Goal: Task Accomplishment & Management: Manage account settings

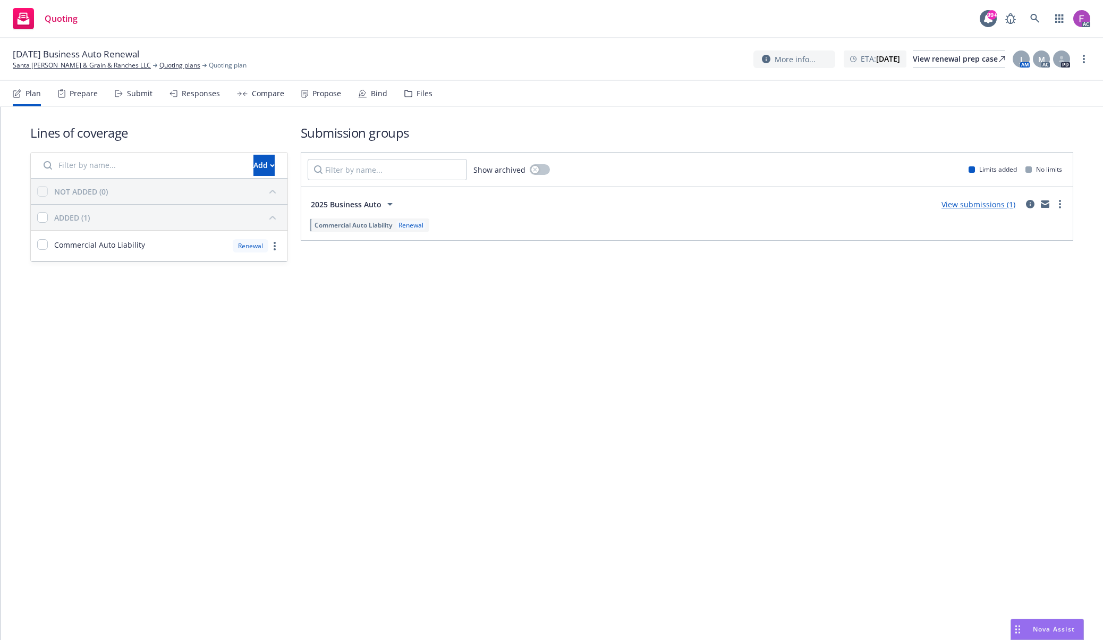
click at [430, 94] on nav "Plan Prepare Submit Responses Compare Propose Bind Files" at bounding box center [551, 94] width 1077 height 26
click at [421, 95] on div "Files" at bounding box center [425, 93] width 16 height 9
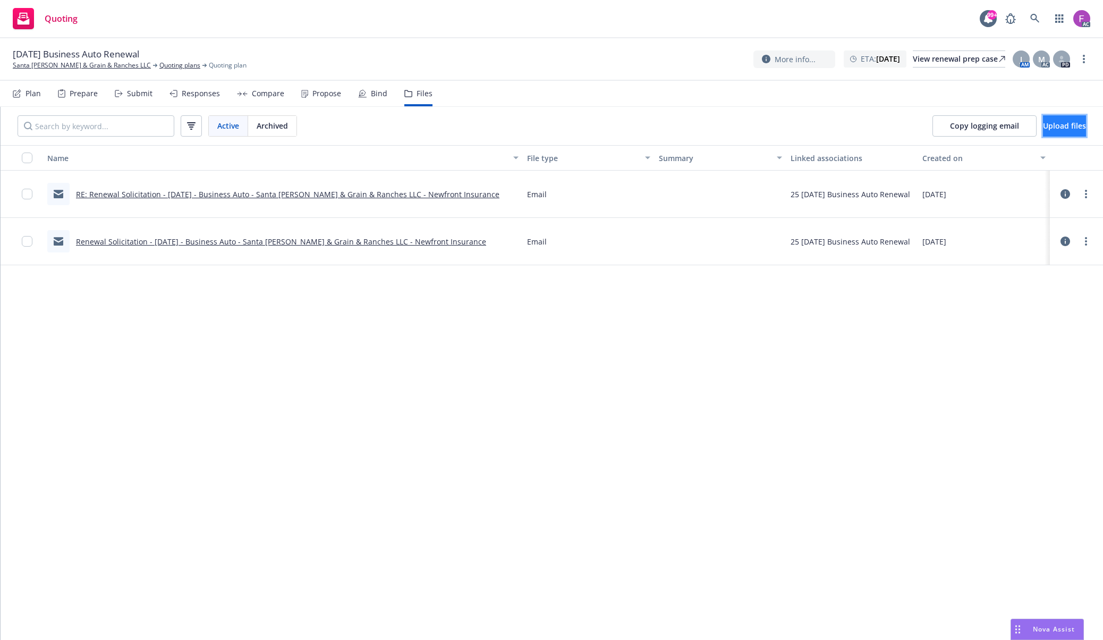
click at [1043, 128] on span "Upload files" at bounding box center [1064, 126] width 43 height 10
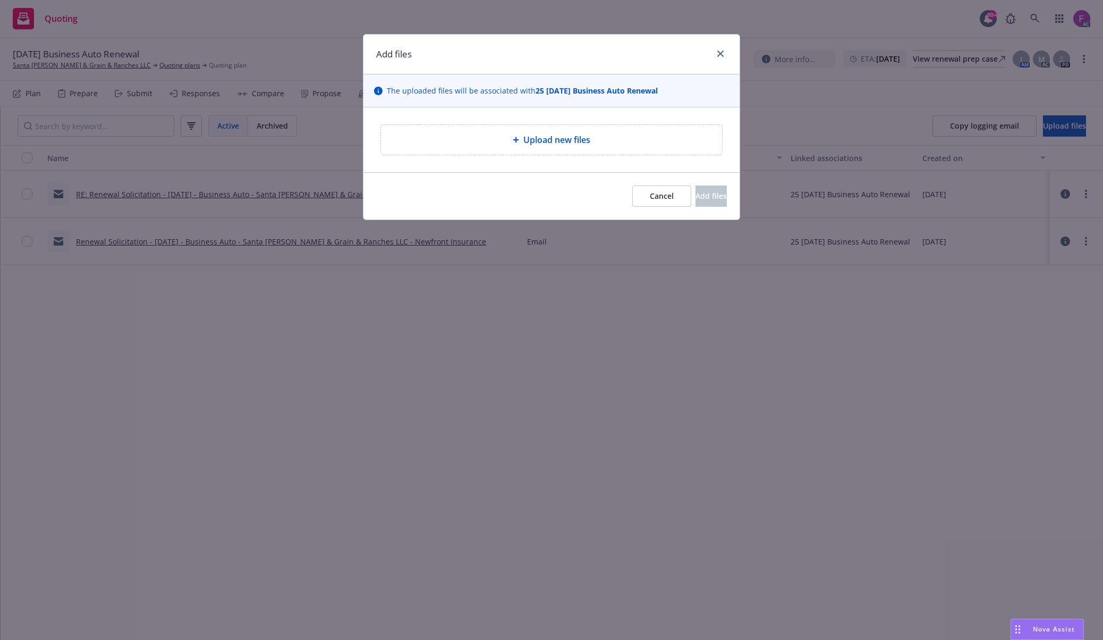
click at [581, 143] on span "Upload new files" at bounding box center [556, 139] width 67 height 13
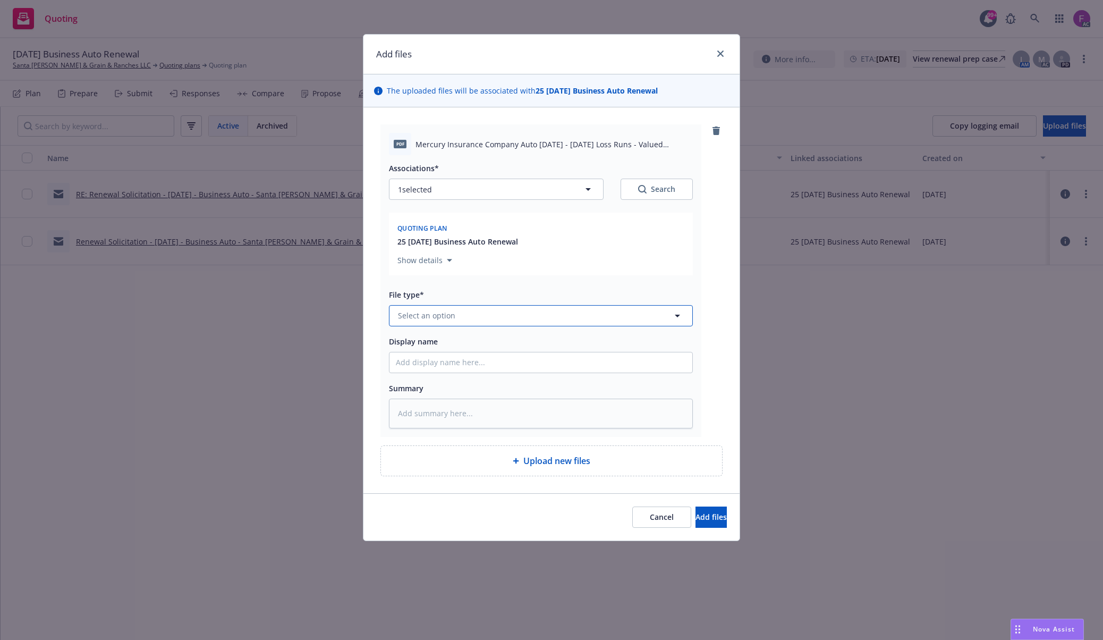
click at [428, 320] on span "Select an option" at bounding box center [426, 315] width 57 height 11
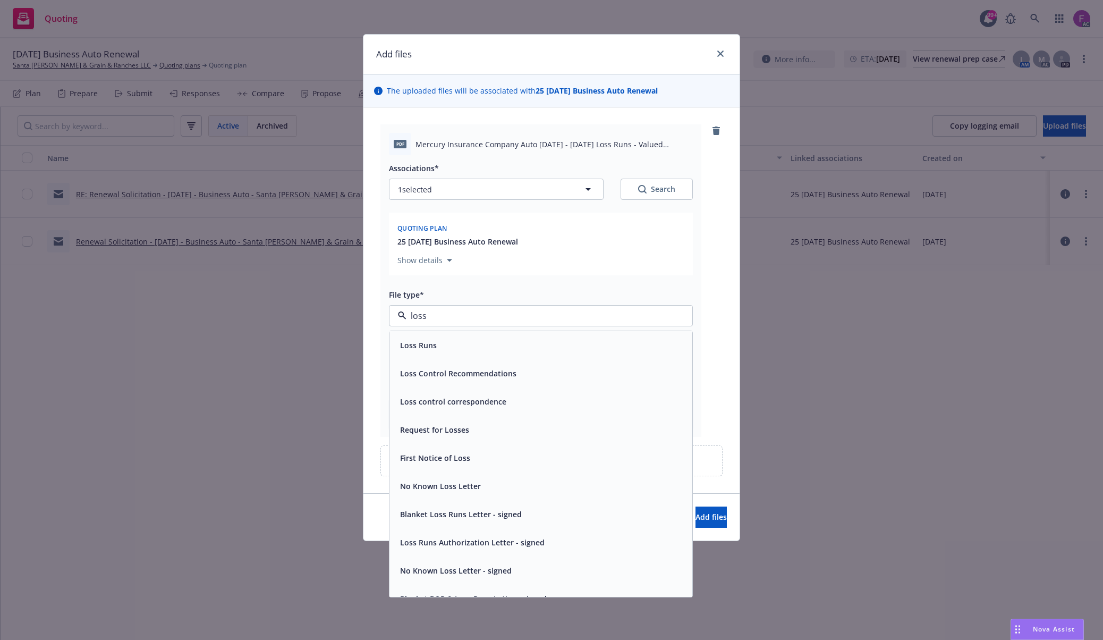
paste input "Loss Run"
type input "Loss Run"
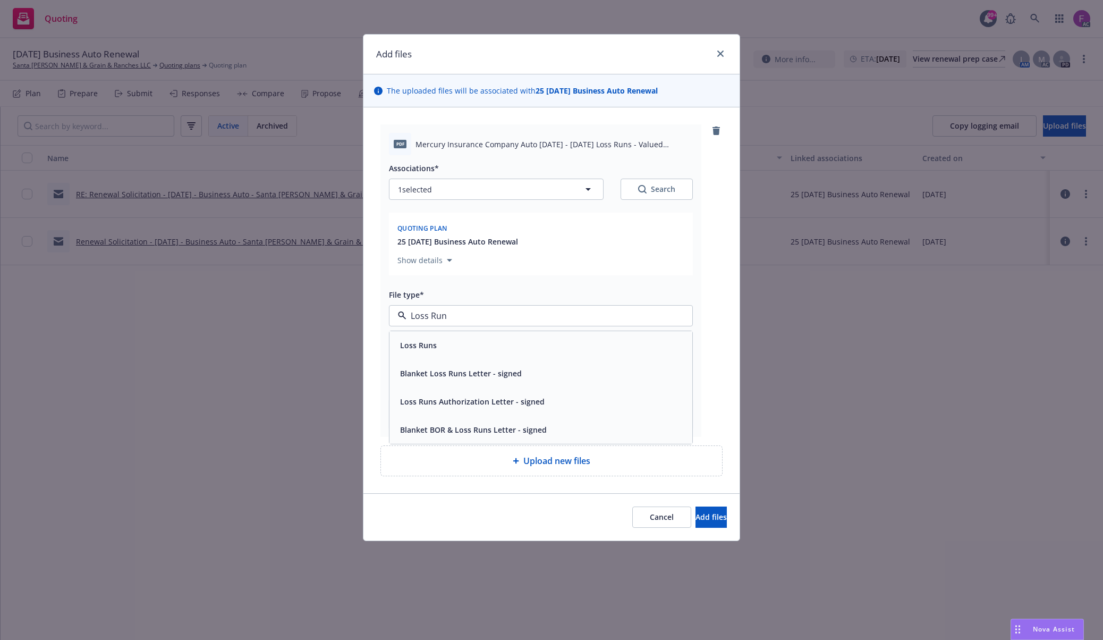
click at [442, 349] on div "Loss Runs" at bounding box center [541, 344] width 290 height 15
click at [448, 188] on button "1 selected" at bounding box center [496, 189] width 215 height 21
type textarea "x"
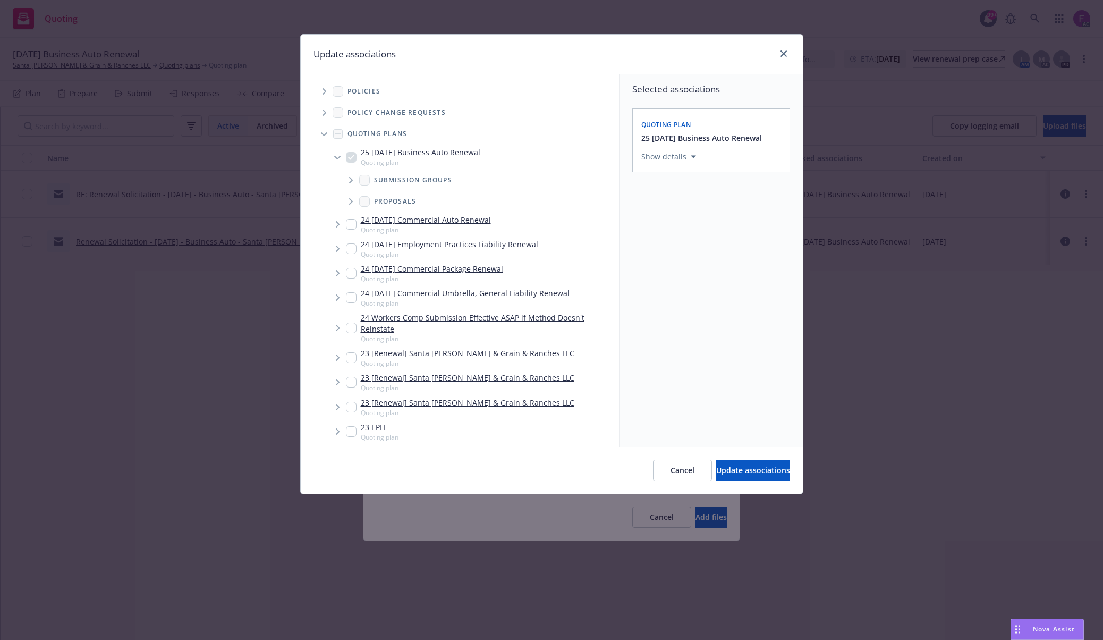
click at [324, 92] on icon "Tree Example" at bounding box center [324, 91] width 4 height 6
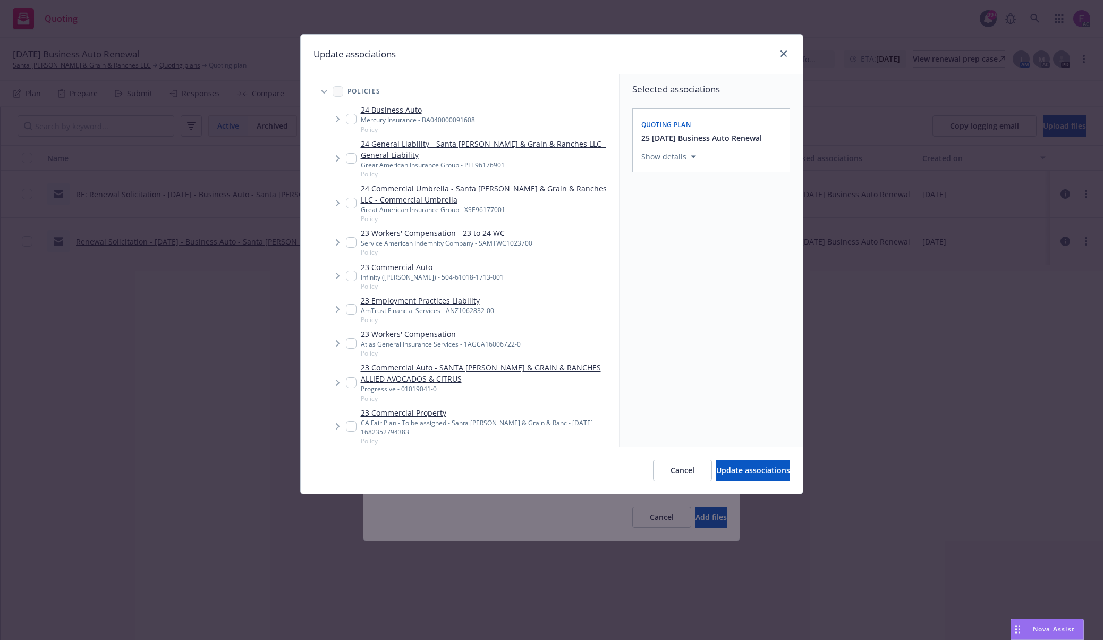
click at [351, 120] on input "Tree Example" at bounding box center [351, 119] width 11 height 11
checkbox input "true"
click at [751, 354] on div "Selected associations Quoting plan 25 [DATE] Business Auto Renewal Show details…" at bounding box center [710, 260] width 183 height 372
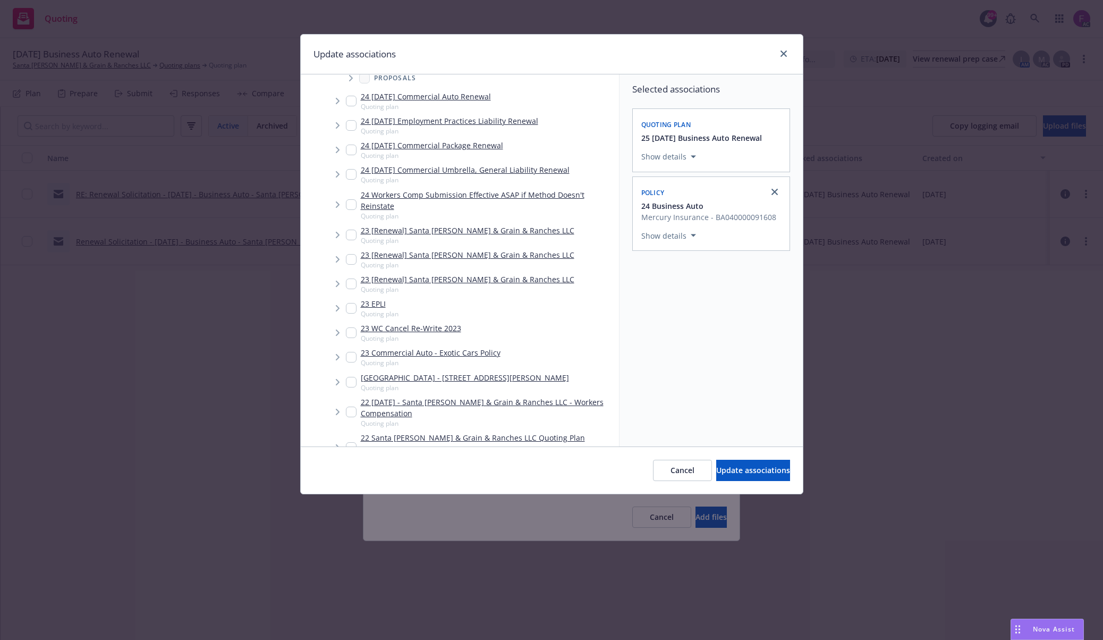
scroll to position [1571, 0]
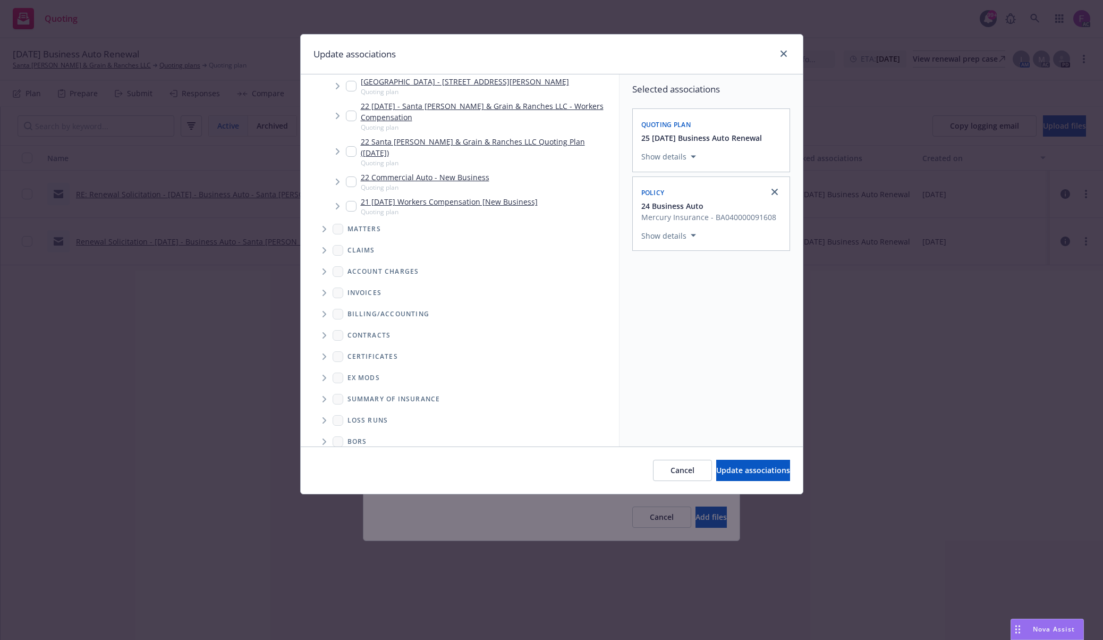
click at [325, 417] on icon "Folder Tree Example" at bounding box center [324, 420] width 4 height 6
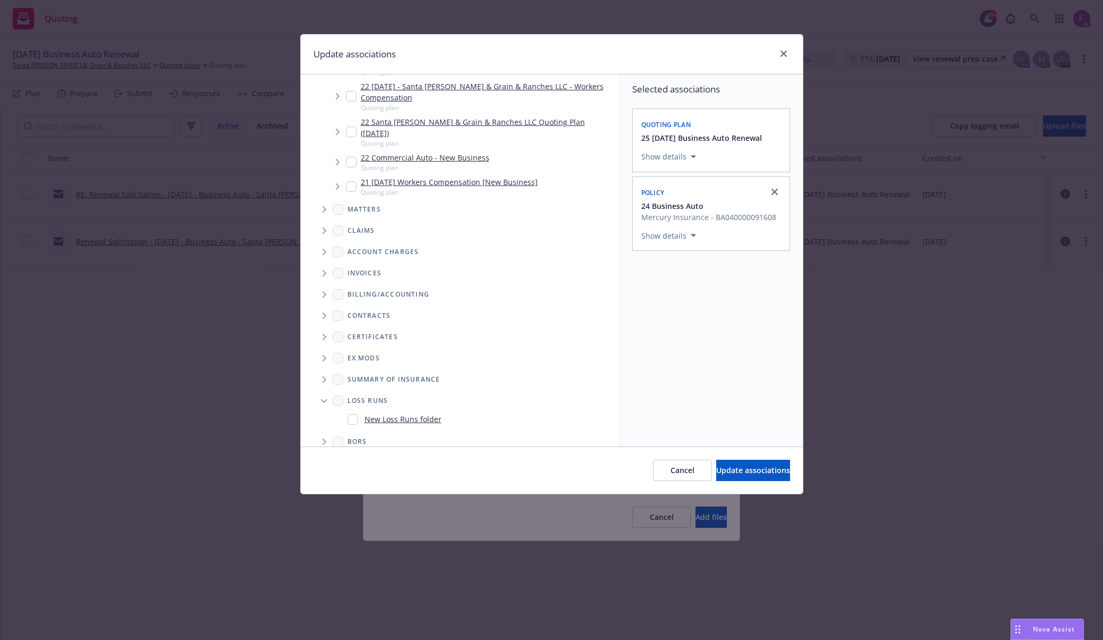
click at [352, 414] on input "Folder Tree Example" at bounding box center [352, 419] width 11 height 11
checkbox input "true"
click at [691, 303] on button "Select an option" at bounding box center [711, 308] width 140 height 21
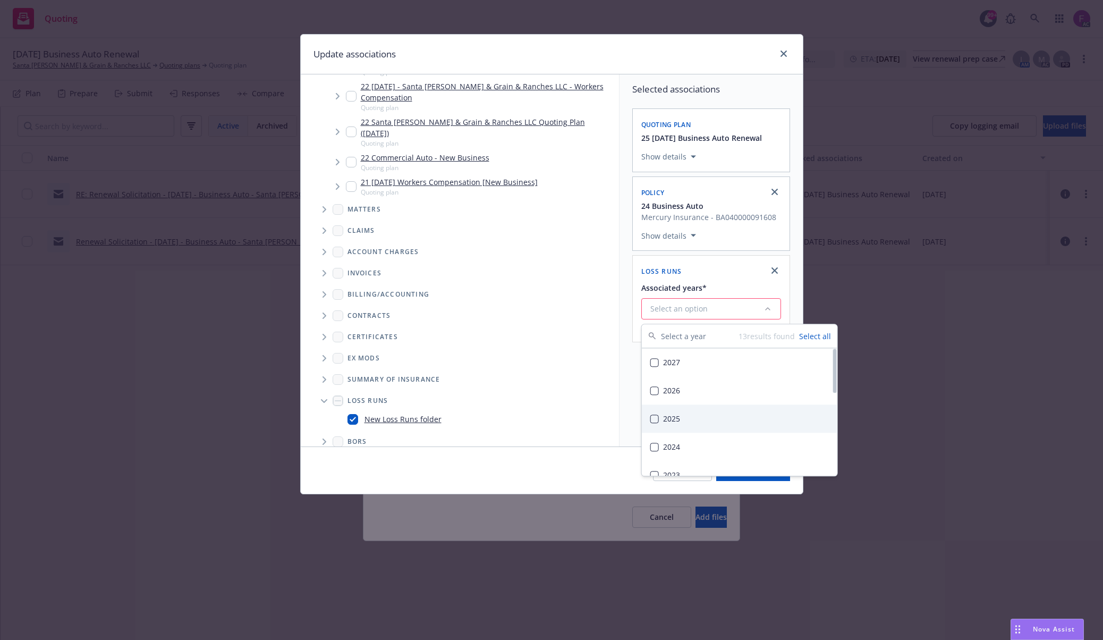
click at [667, 420] on div "2025" at bounding box center [740, 418] width 196 height 28
click at [630, 311] on div "Selected associations Quoting plan 25 [DATE] Business Auto Renewal Show details…" at bounding box center [710, 205] width 183 height 262
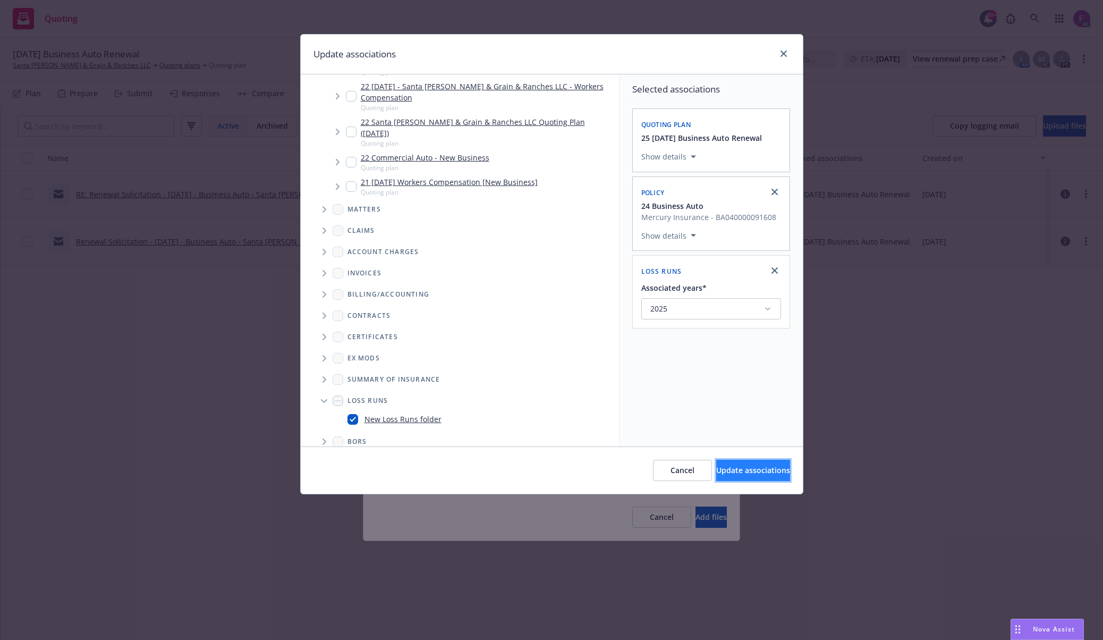
click at [716, 474] on span "Update associations" at bounding box center [753, 470] width 74 height 10
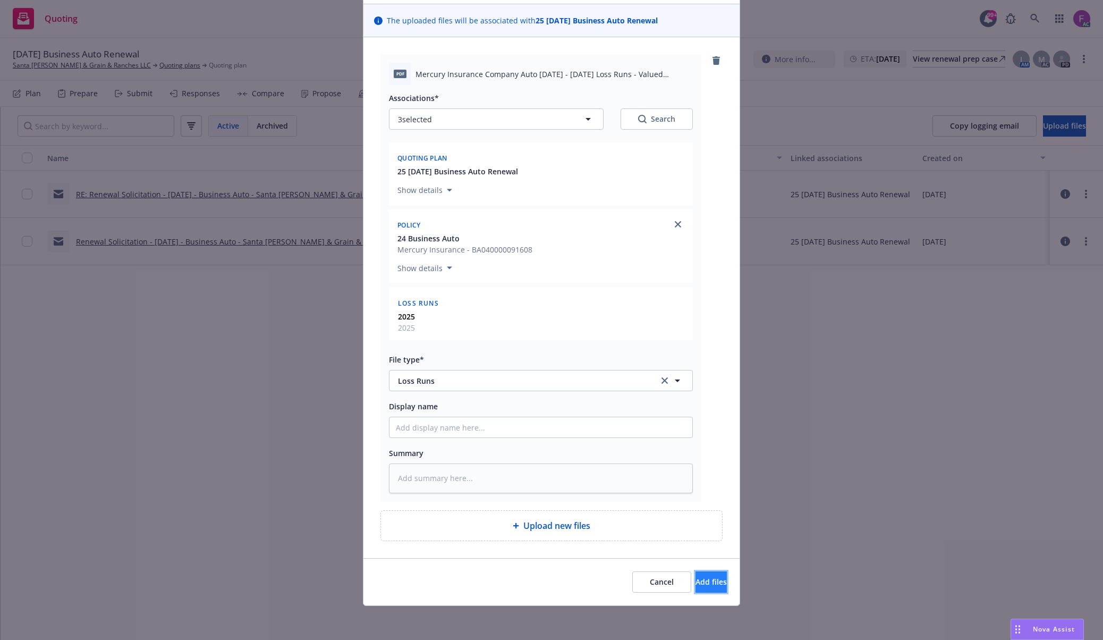
click at [696, 582] on span "Add files" at bounding box center [710, 581] width 31 height 10
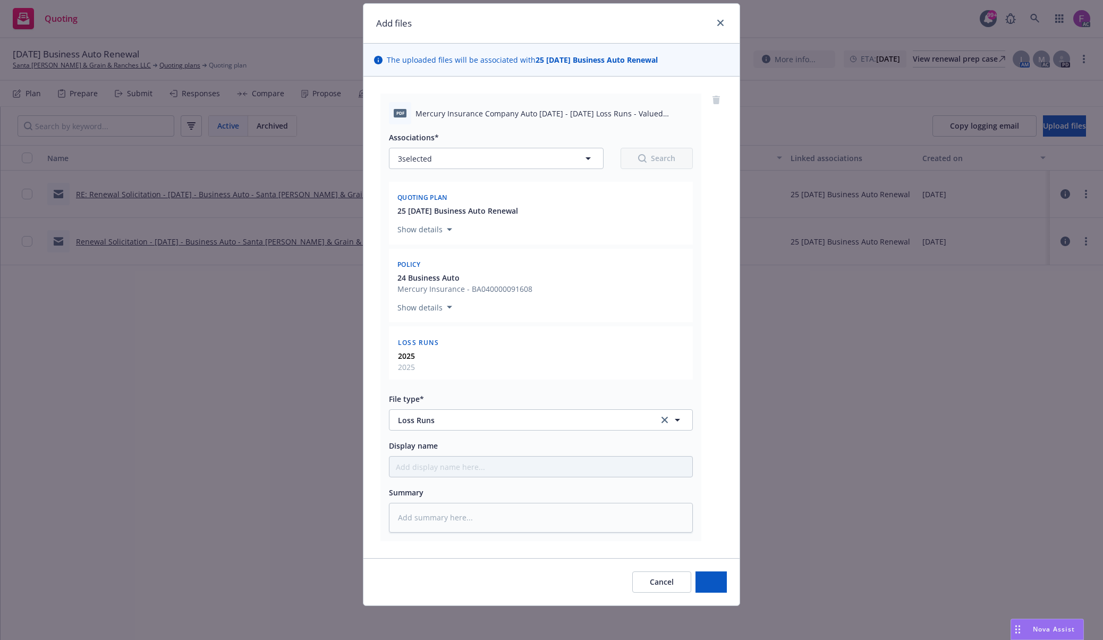
scroll to position [32, 0]
type textarea "x"
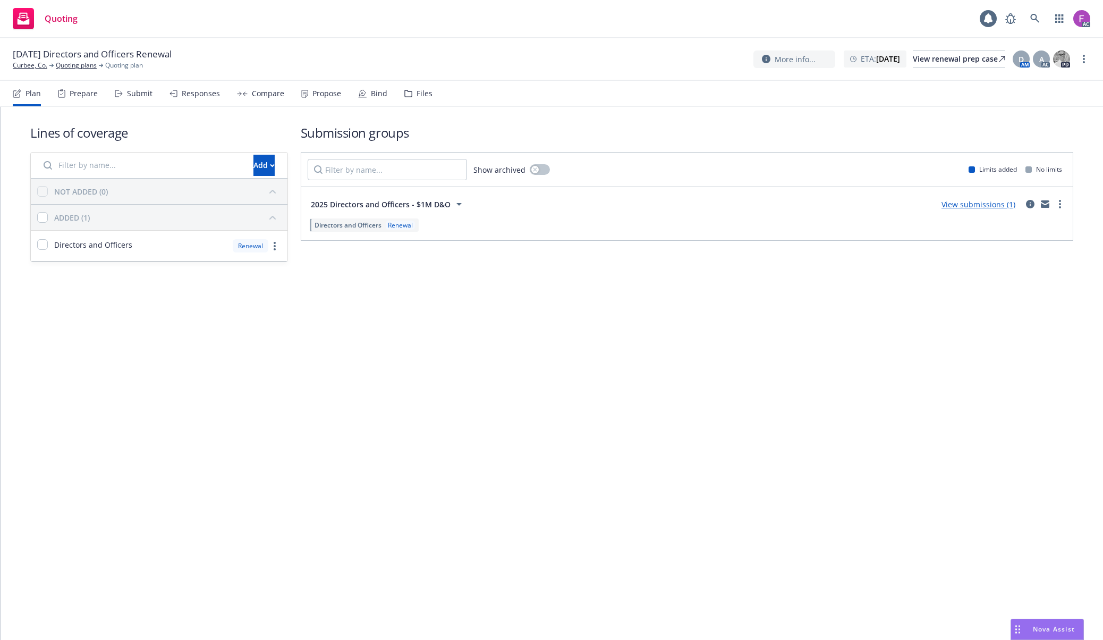
click at [420, 89] on div "Files" at bounding box center [425, 93] width 16 height 9
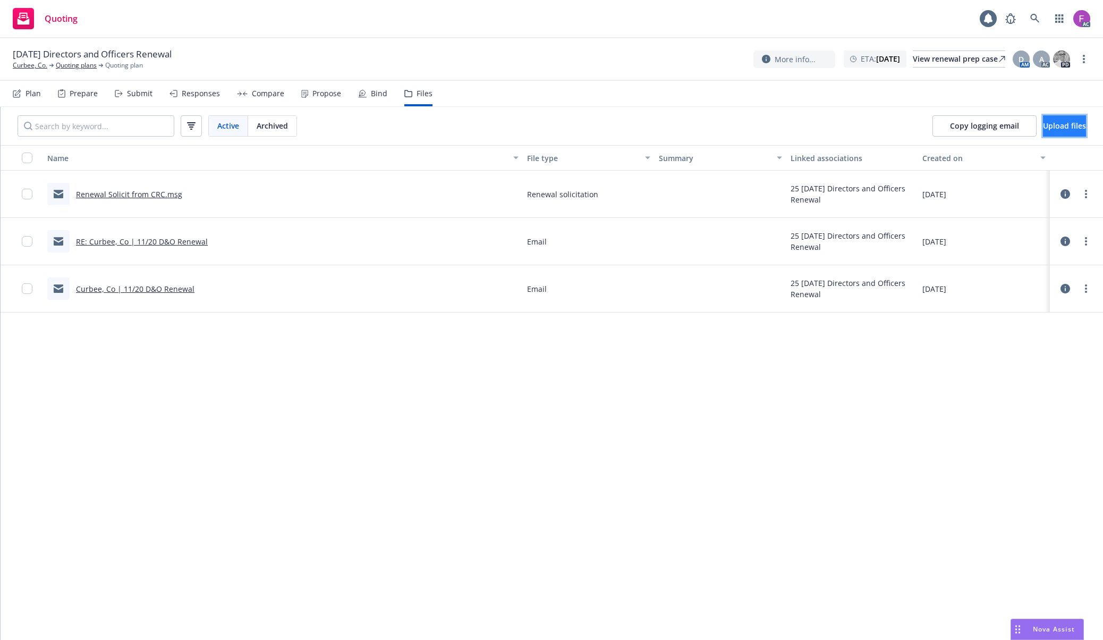
click at [1043, 128] on span "Upload files" at bounding box center [1064, 126] width 43 height 10
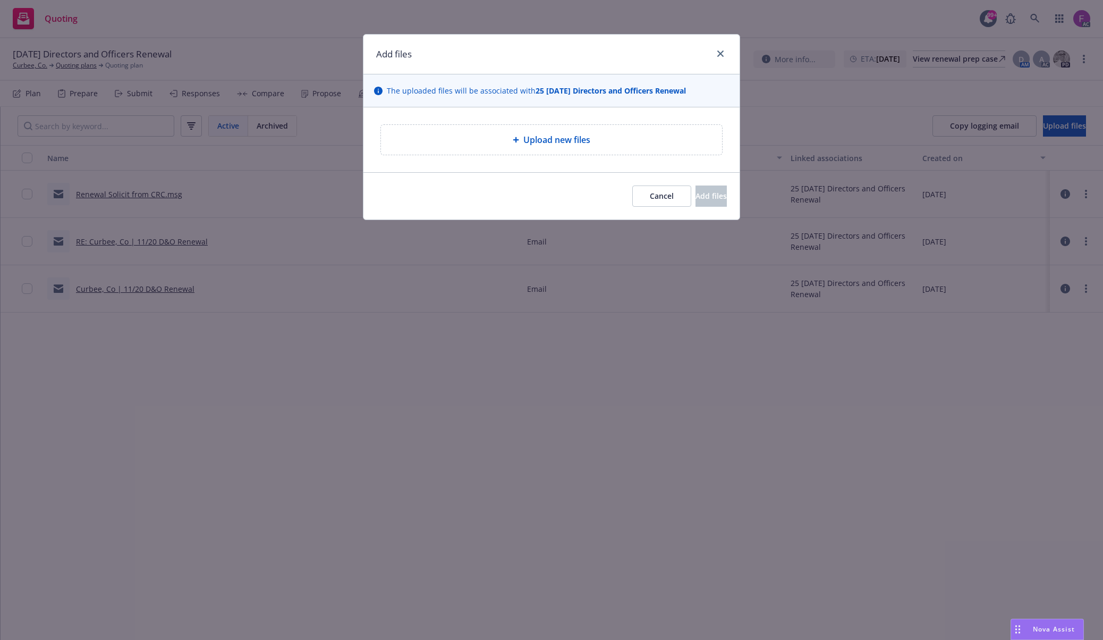
click at [532, 137] on span "Upload new files" at bounding box center [556, 139] width 67 height 13
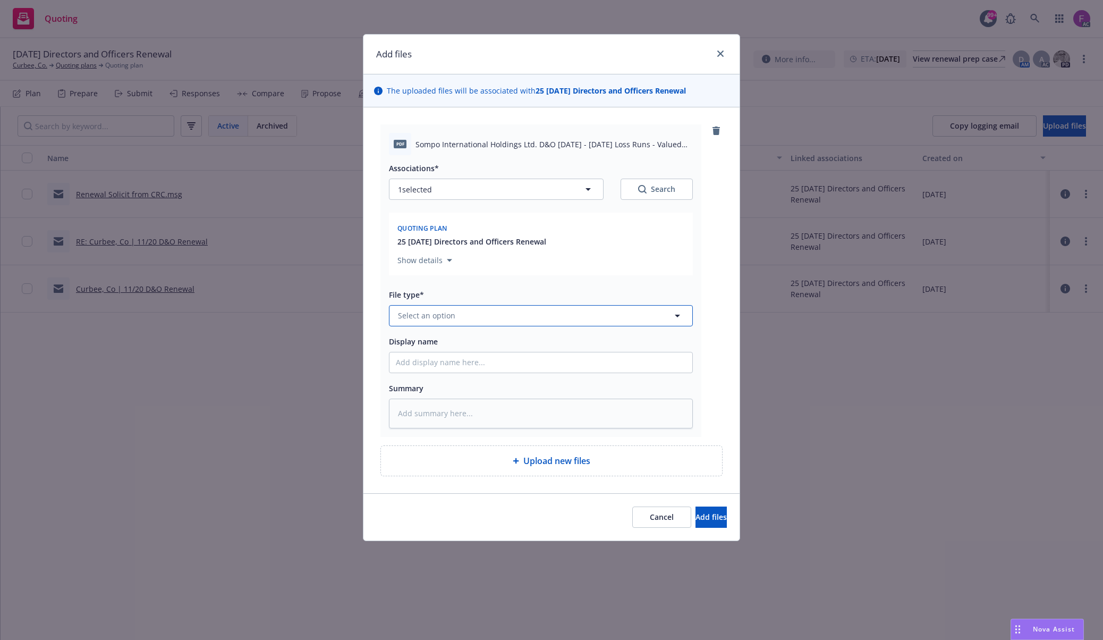
click at [485, 309] on button "Select an option" at bounding box center [541, 315] width 304 height 21
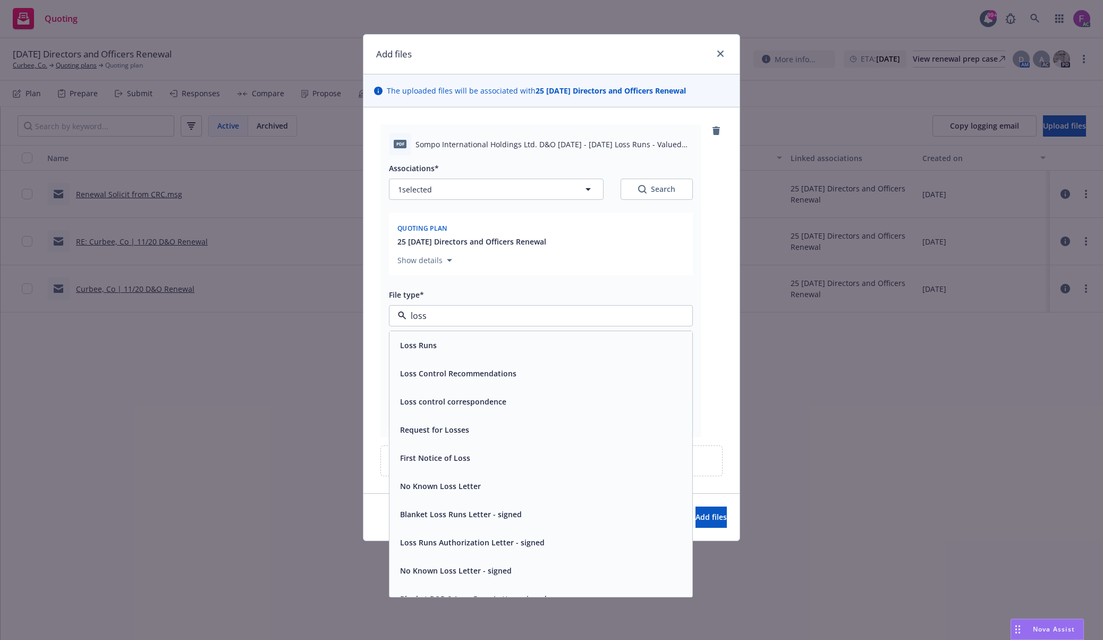
paste input "Loss Run"
type input "Loss Run"
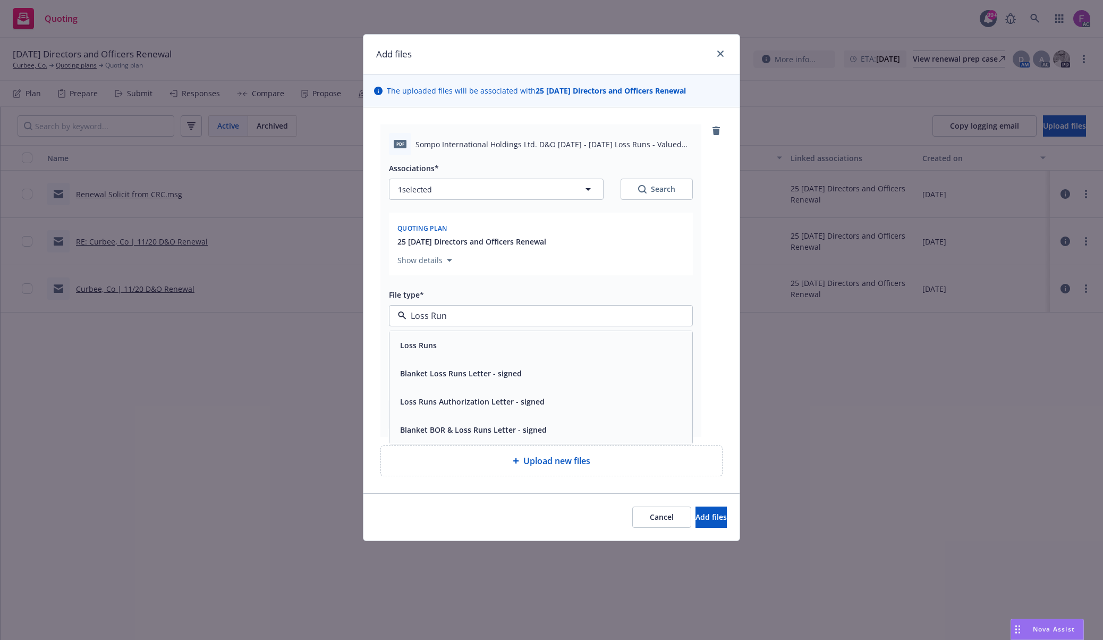
click at [443, 341] on div "Loss Runs" at bounding box center [541, 344] width 290 height 15
click at [481, 193] on button "1 selected" at bounding box center [496, 189] width 215 height 21
type textarea "x"
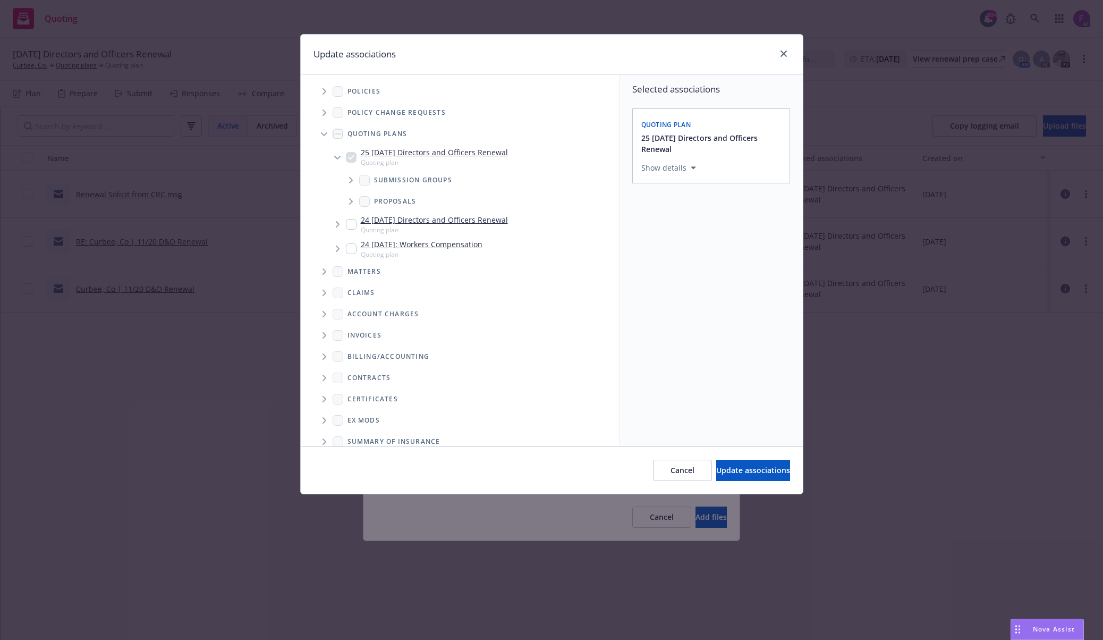
click at [325, 90] on icon "Tree Example" at bounding box center [324, 91] width 4 height 6
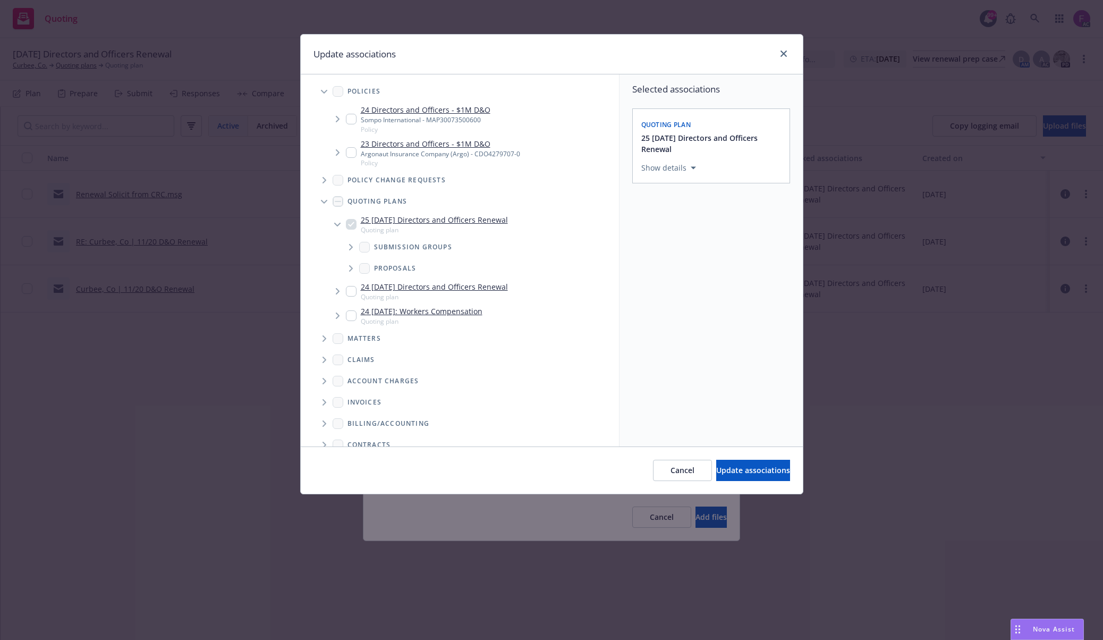
click at [349, 120] on input "Tree Example" at bounding box center [351, 119] width 11 height 11
checkbox input "true"
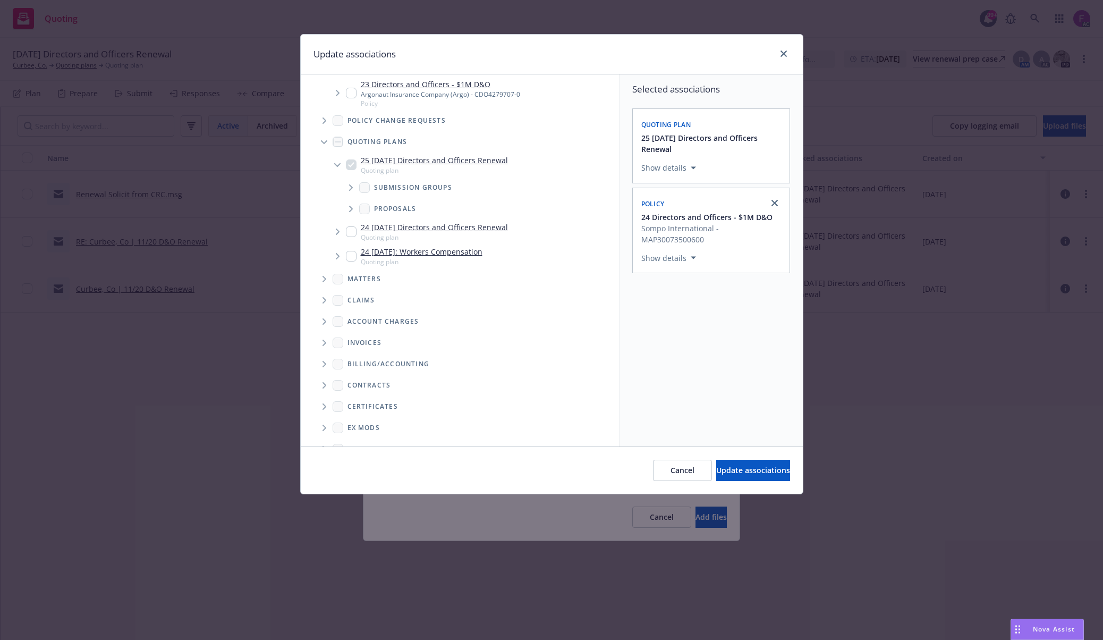
scroll to position [121, 0]
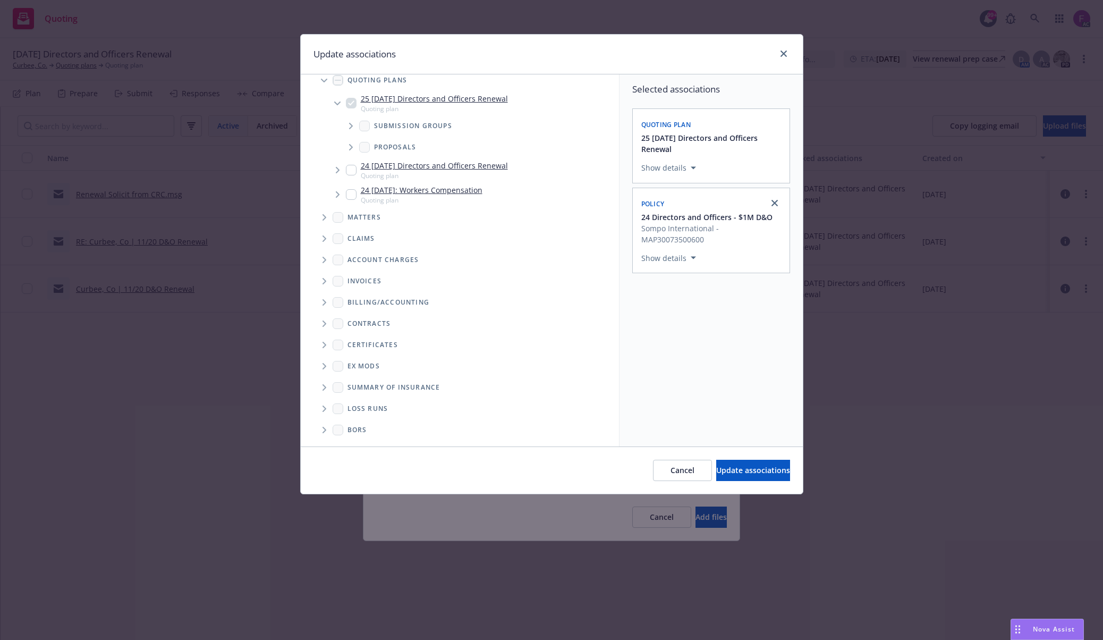
click at [324, 407] on icon "Folder Tree Example" at bounding box center [324, 408] width 4 height 6
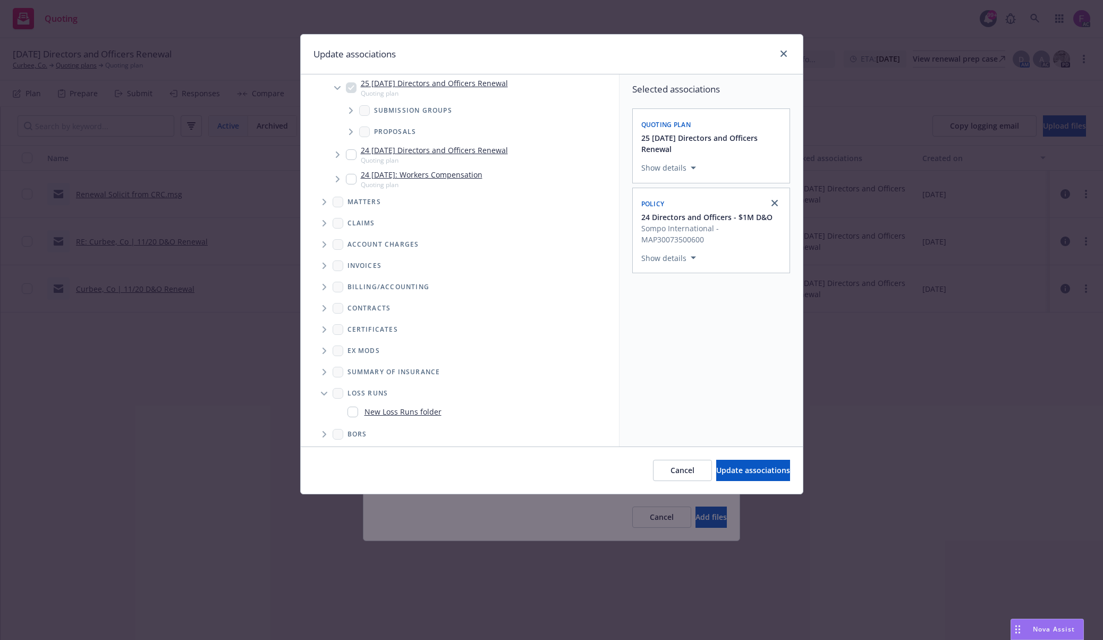
scroll to position [141, 0]
click at [349, 411] on input "Folder Tree Example" at bounding box center [352, 407] width 11 height 11
checkbox input "true"
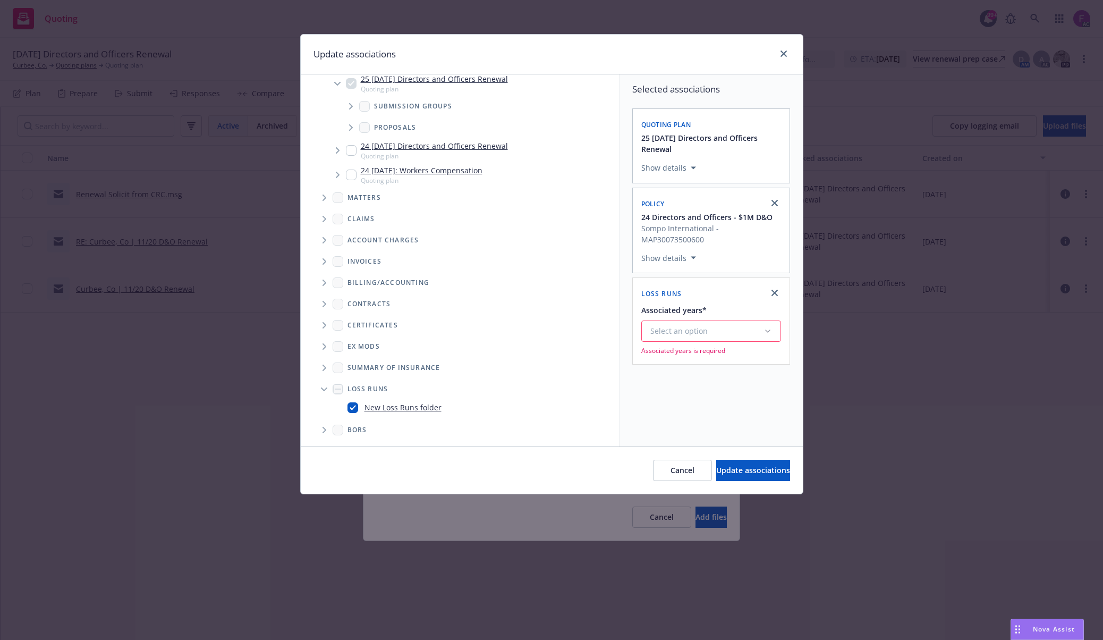
click at [691, 415] on div "Selected associations Quoting plan 25 11/20/25 Directors and Officers Renewal S…" at bounding box center [710, 260] width 183 height 372
click at [691, 320] on button "Select an option" at bounding box center [711, 330] width 140 height 21
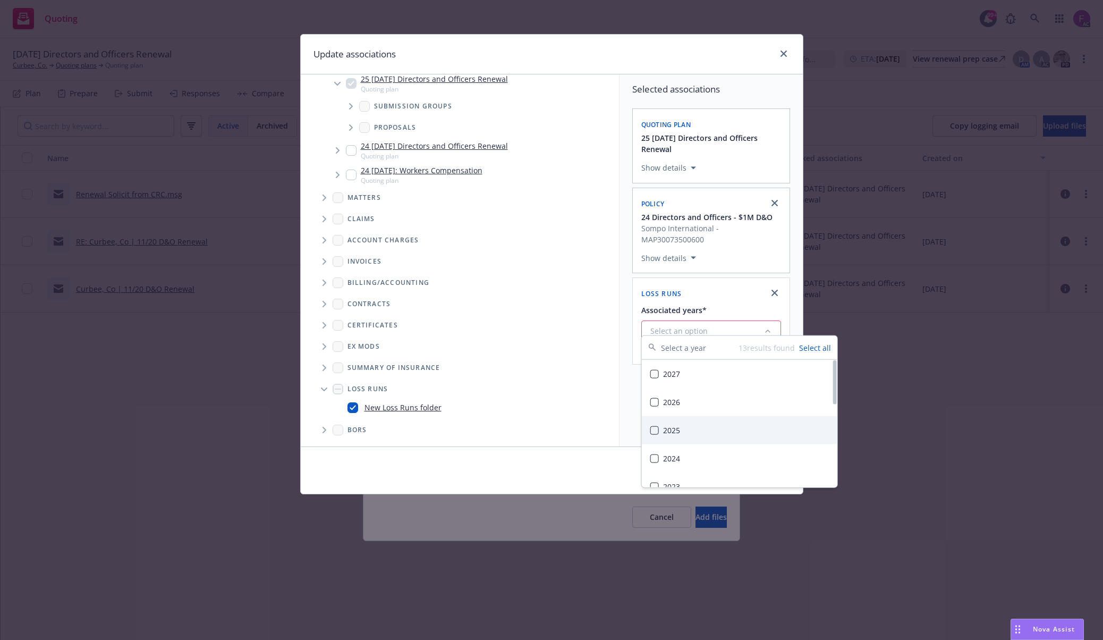
click at [685, 424] on div "2025" at bounding box center [740, 430] width 196 height 28
click at [628, 349] on div "Selected associations Quoting plan 25 11/20/25 Directors and Officers Renewal S…" at bounding box center [710, 216] width 183 height 285
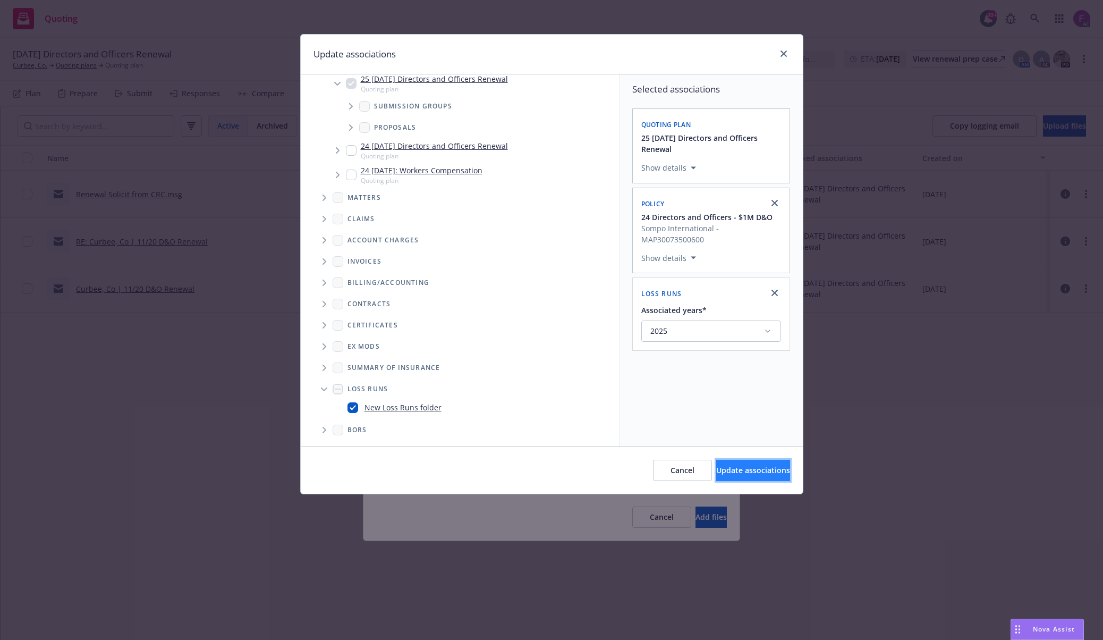
click at [741, 479] on button "Update associations" at bounding box center [753, 470] width 74 height 21
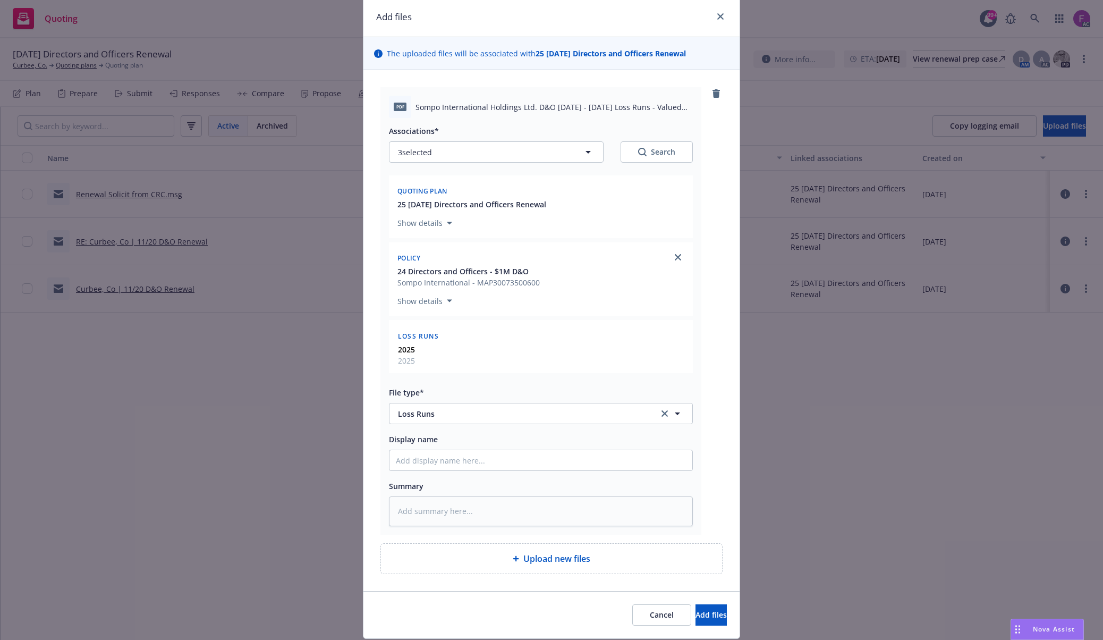
scroll to position [72, 0]
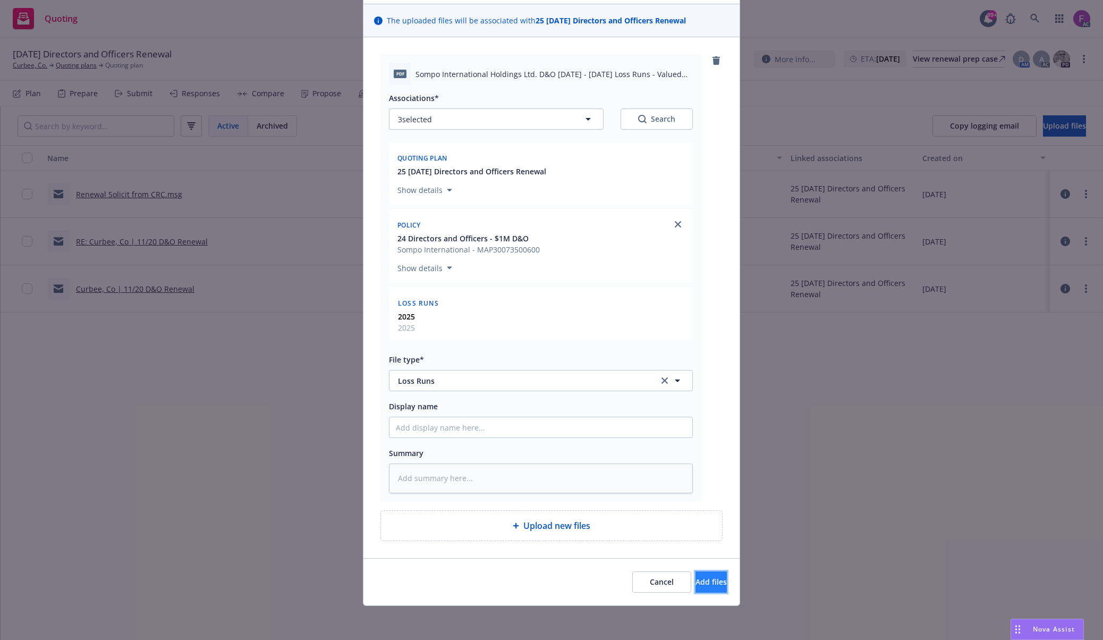
click at [704, 578] on button "Add files" at bounding box center [710, 581] width 31 height 21
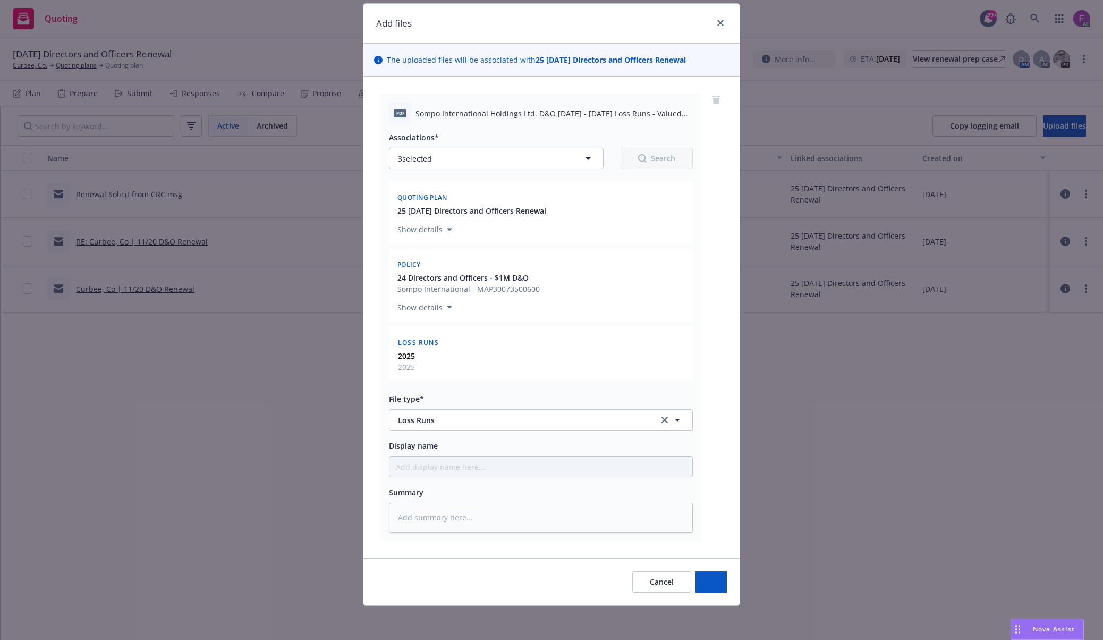
scroll to position [32, 0]
type textarea "x"
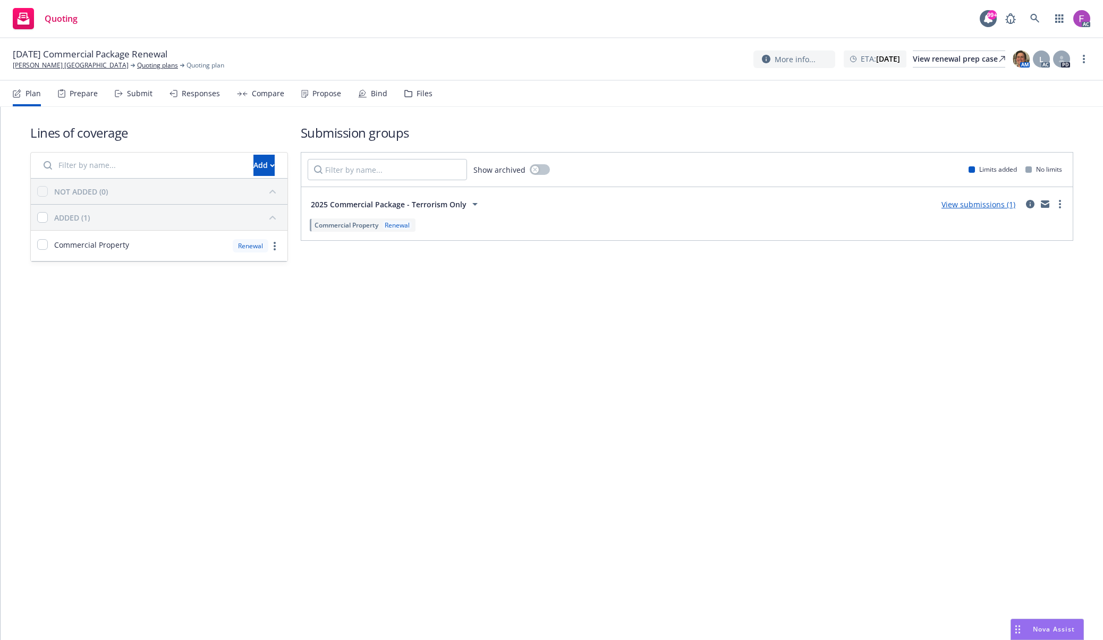
click at [417, 89] on div "Files" at bounding box center [425, 93] width 16 height 9
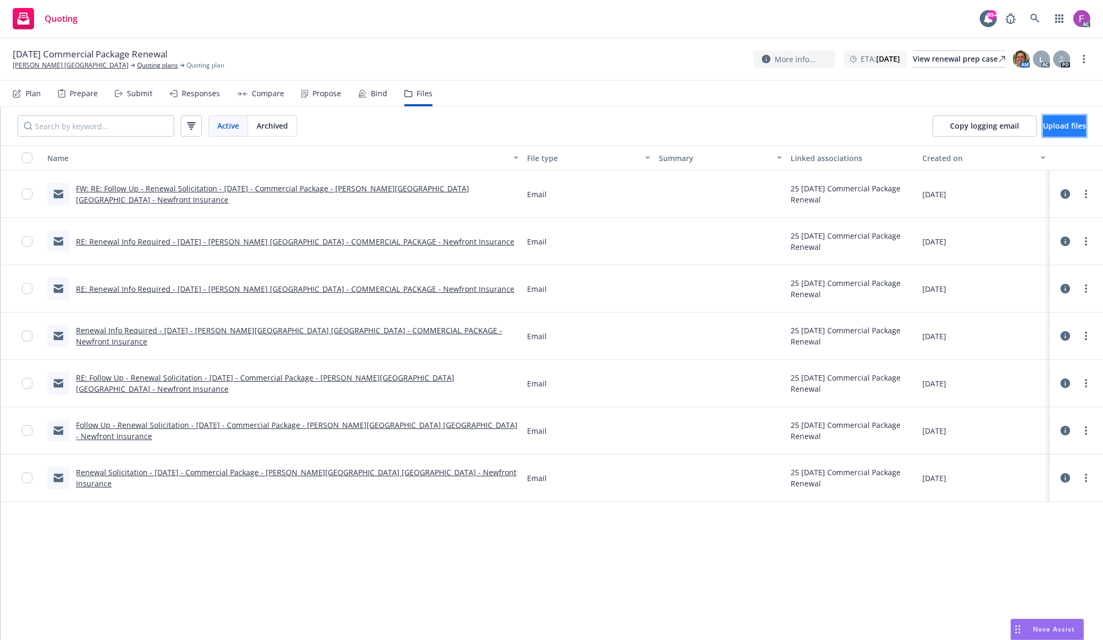
click at [1043, 131] on button "Upload files" at bounding box center [1064, 125] width 43 height 21
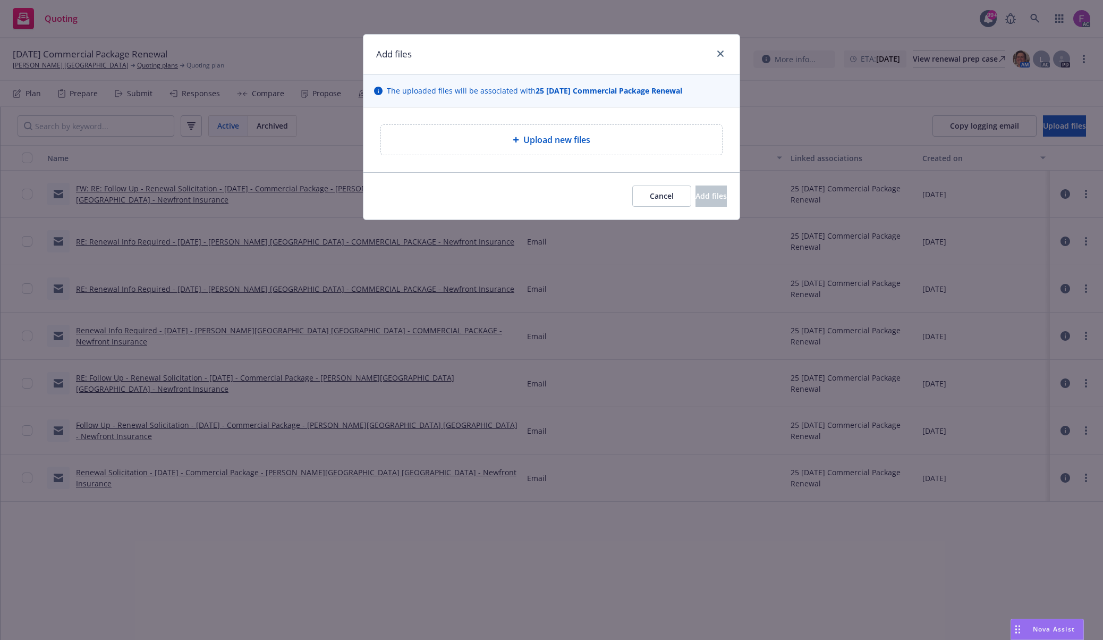
click at [587, 149] on div "Upload new files" at bounding box center [551, 140] width 341 height 30
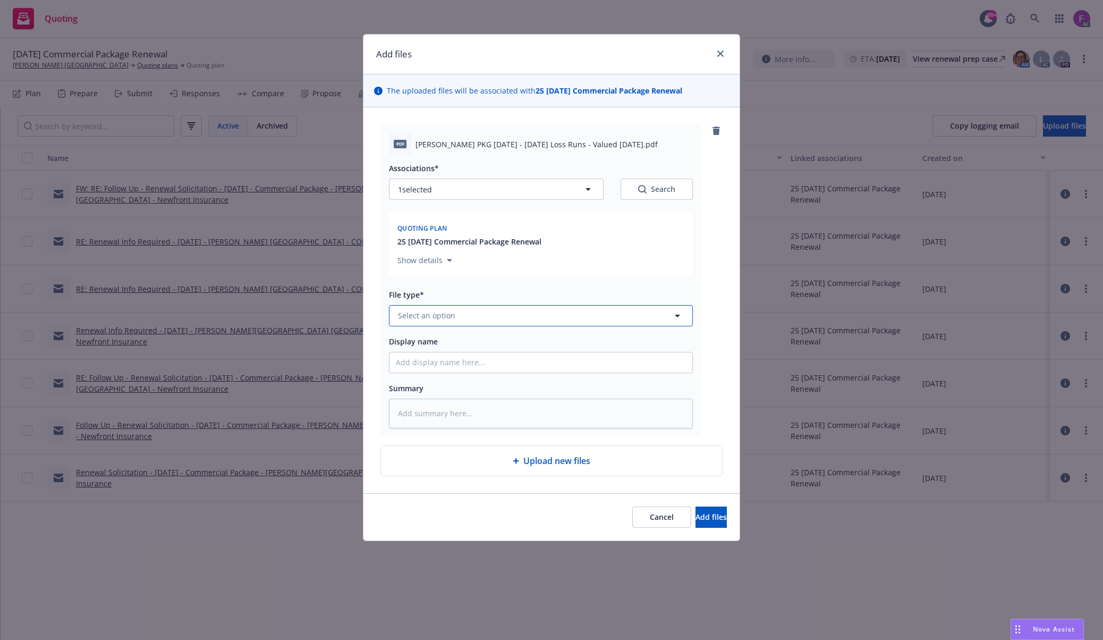
click at [500, 321] on button "Select an option" at bounding box center [541, 315] width 304 height 21
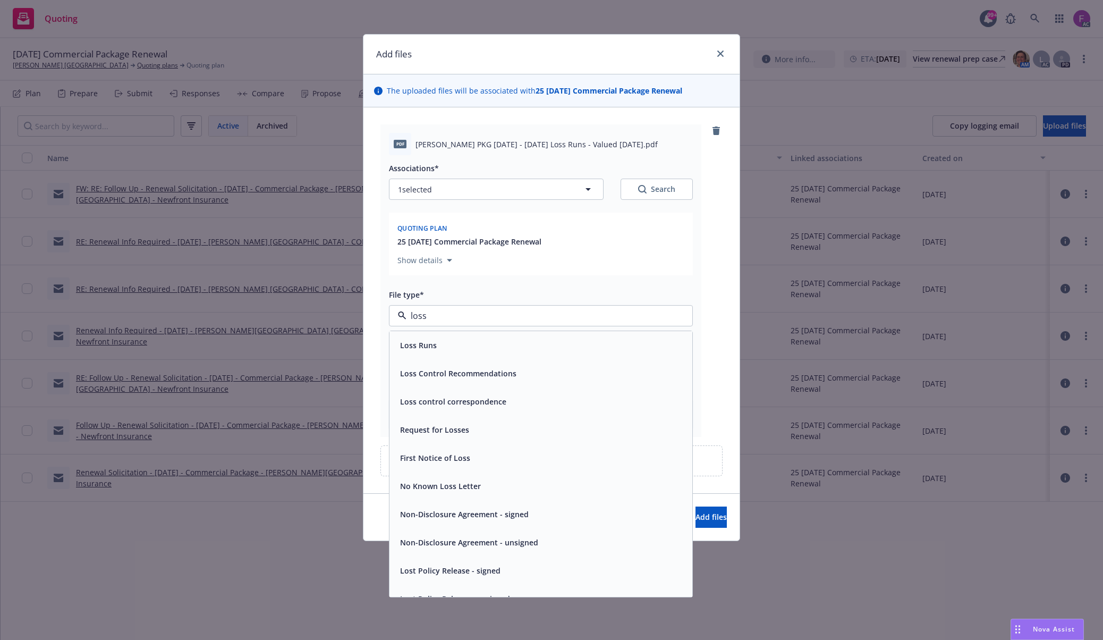
paste input "Loss Run"
type input "Loss Run"
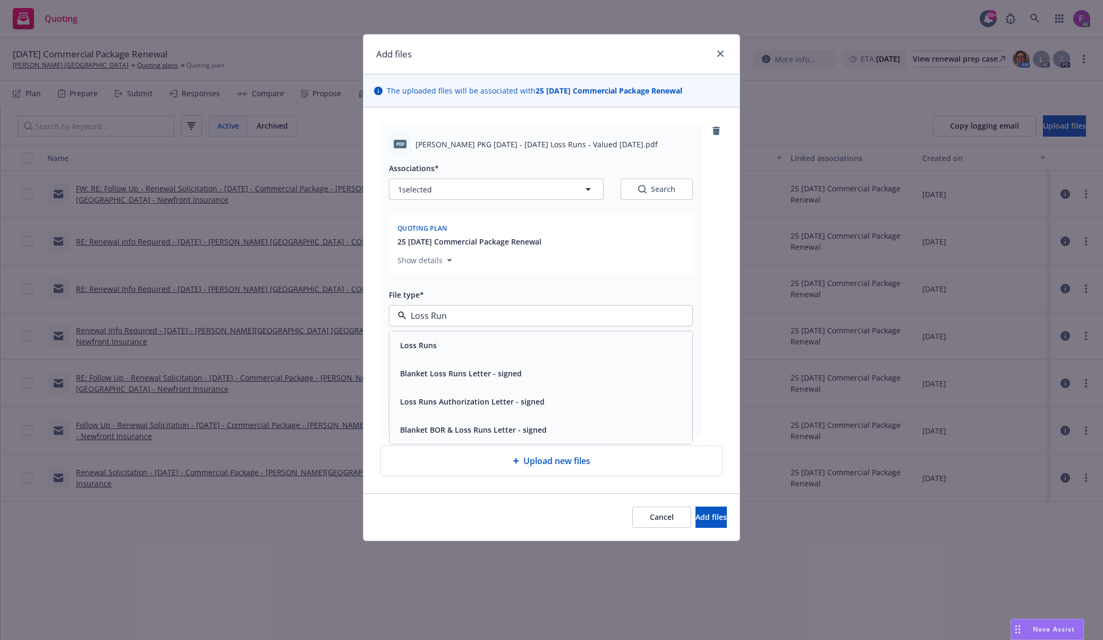
click at [447, 349] on div "Loss Runs" at bounding box center [541, 344] width 290 height 15
click at [463, 190] on button "1 selected" at bounding box center [496, 189] width 215 height 21
type textarea "x"
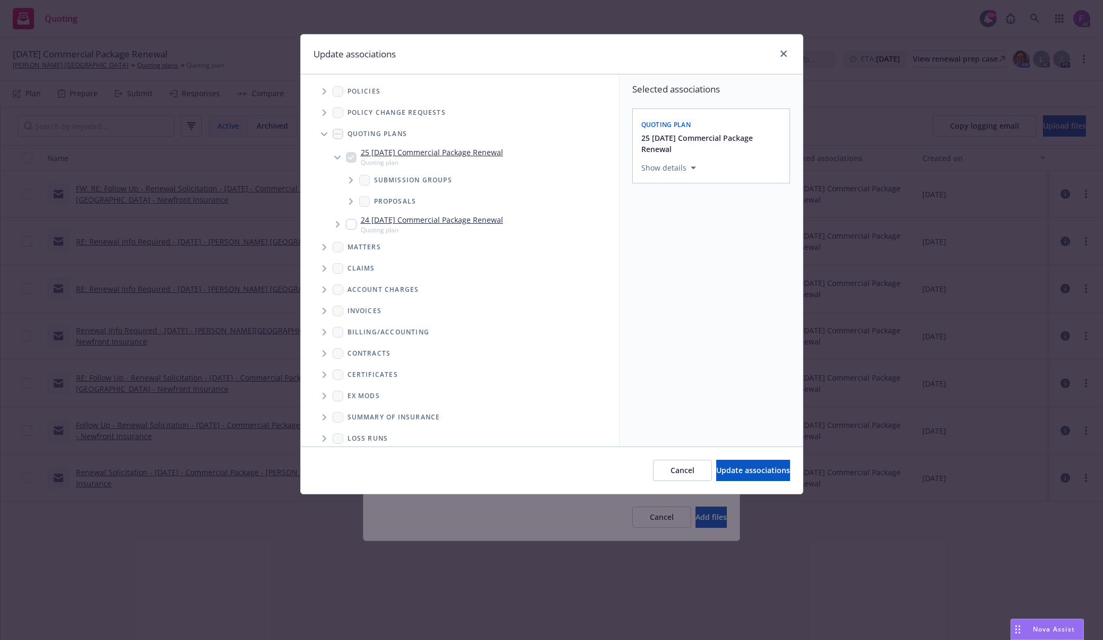
click at [324, 92] on icon "Tree Example" at bounding box center [324, 91] width 4 height 6
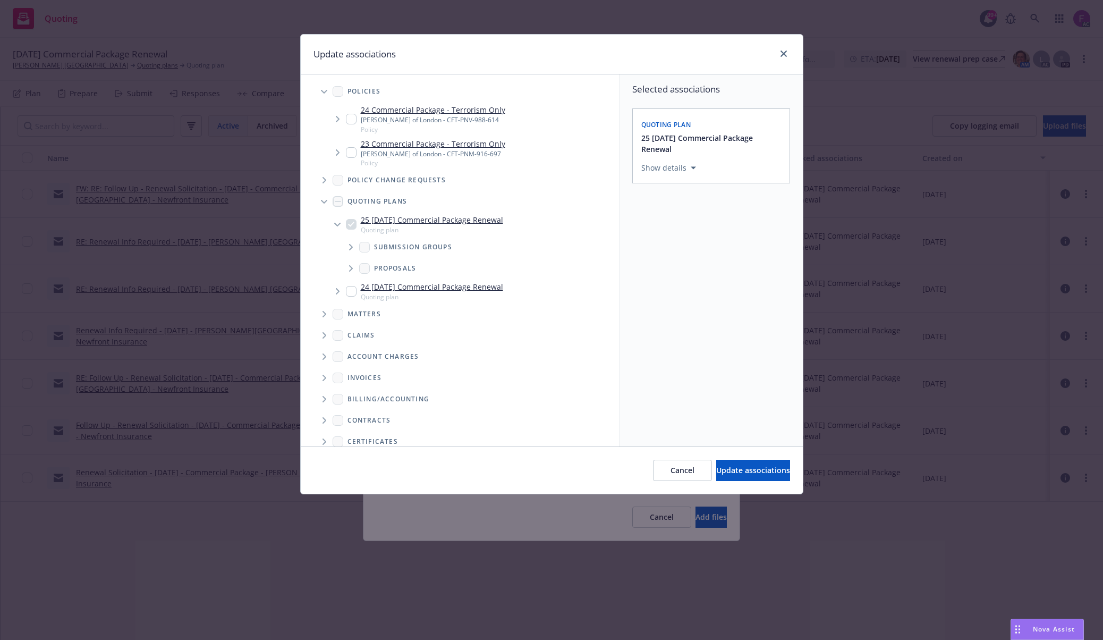
click at [346, 117] on input "Tree Example" at bounding box center [351, 119] width 11 height 11
checkbox input "true"
click at [346, 156] on input "Tree Example" at bounding box center [351, 152] width 11 height 11
checkbox input "true"
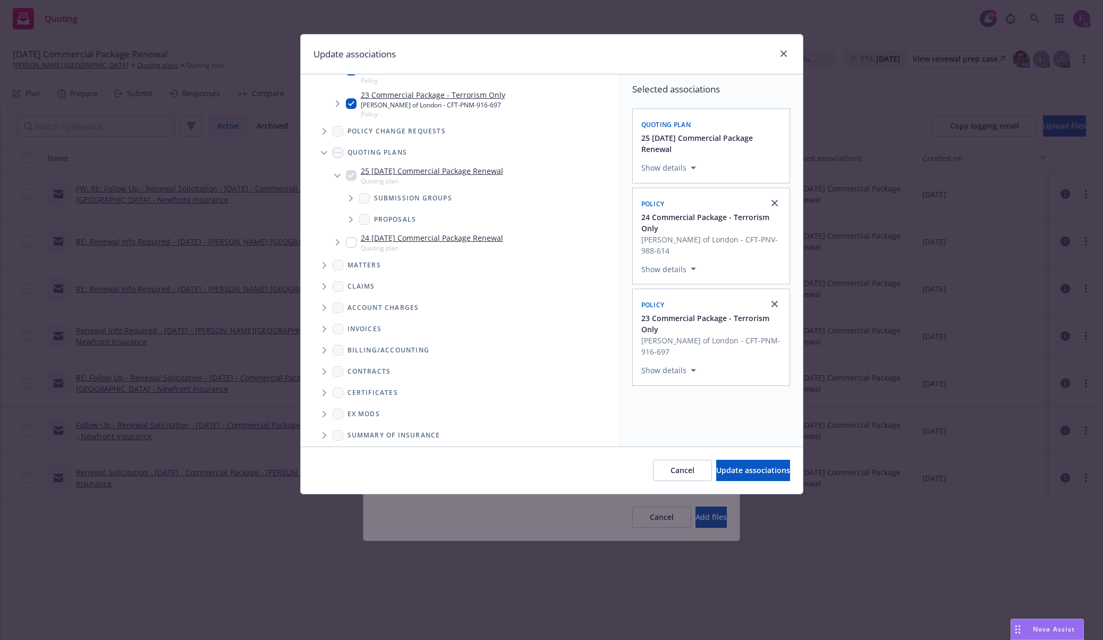
scroll to position [97, 0]
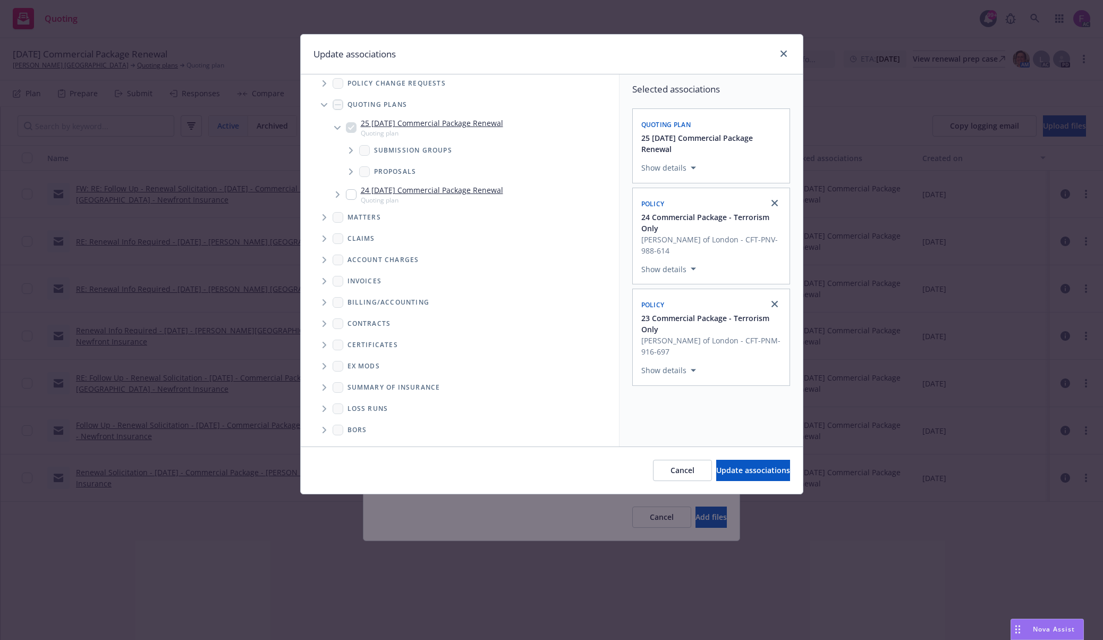
click at [324, 406] on icon "Folder Tree Example" at bounding box center [324, 408] width 4 height 6
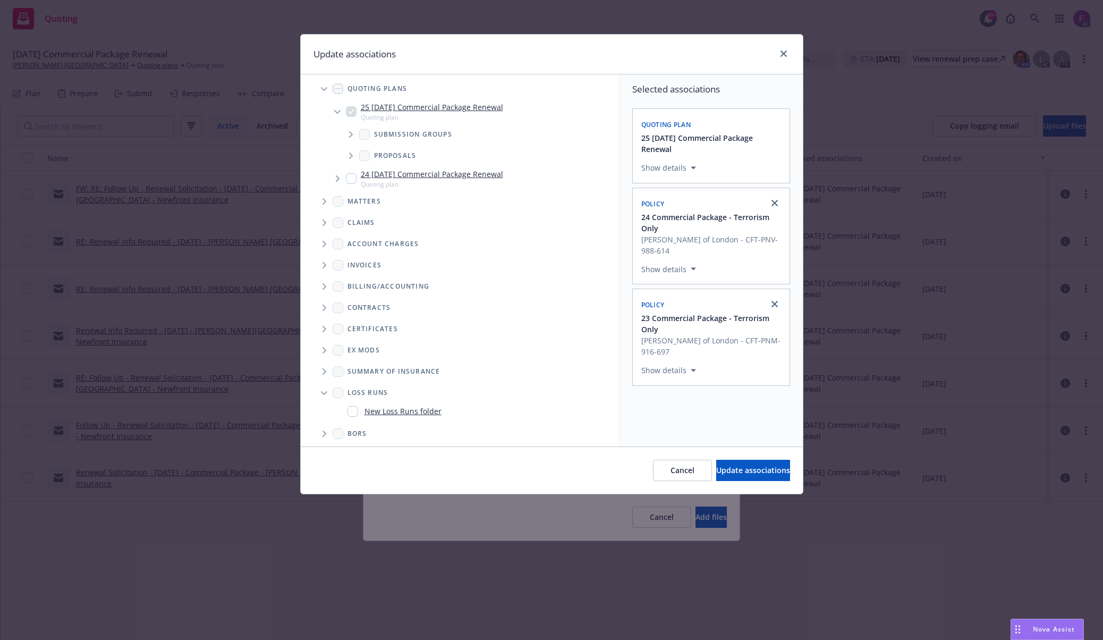
scroll to position [117, 0]
click at [353, 402] on input "Folder Tree Example" at bounding box center [352, 407] width 11 height 11
checkbox input "true"
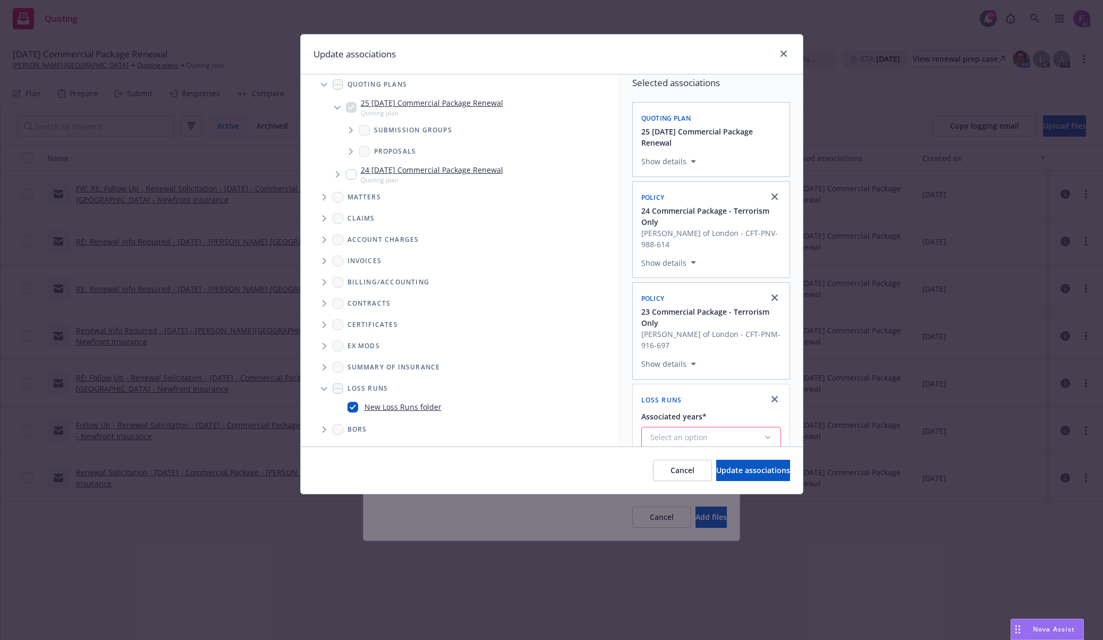
scroll to position [18, 0]
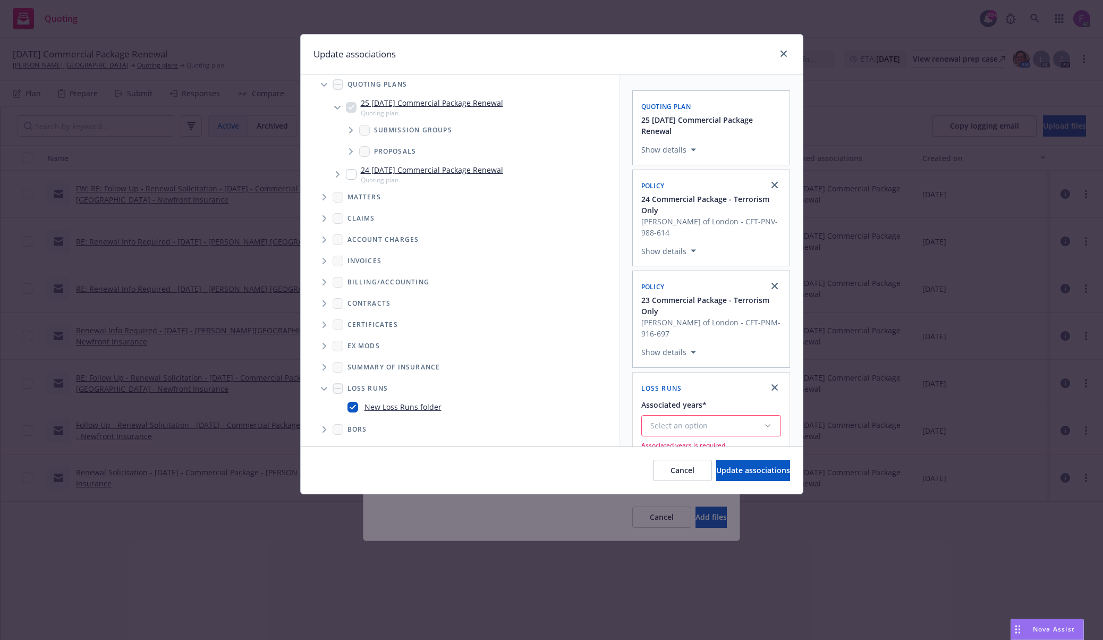
click at [676, 415] on button "Select an option" at bounding box center [711, 425] width 140 height 21
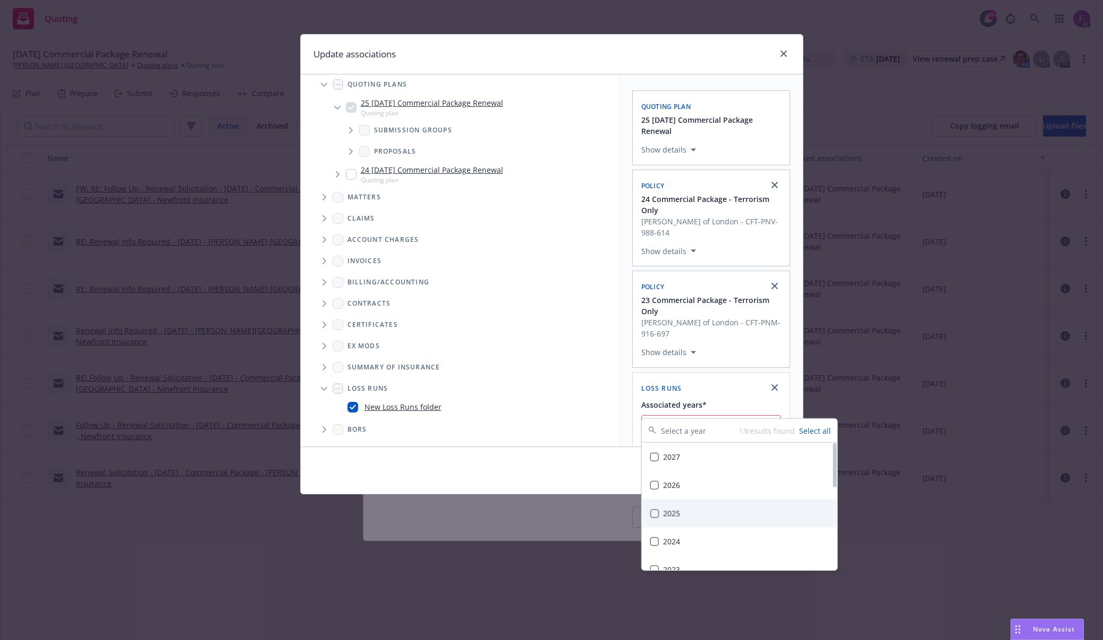
click at [659, 516] on div "2025" at bounding box center [740, 513] width 196 height 28
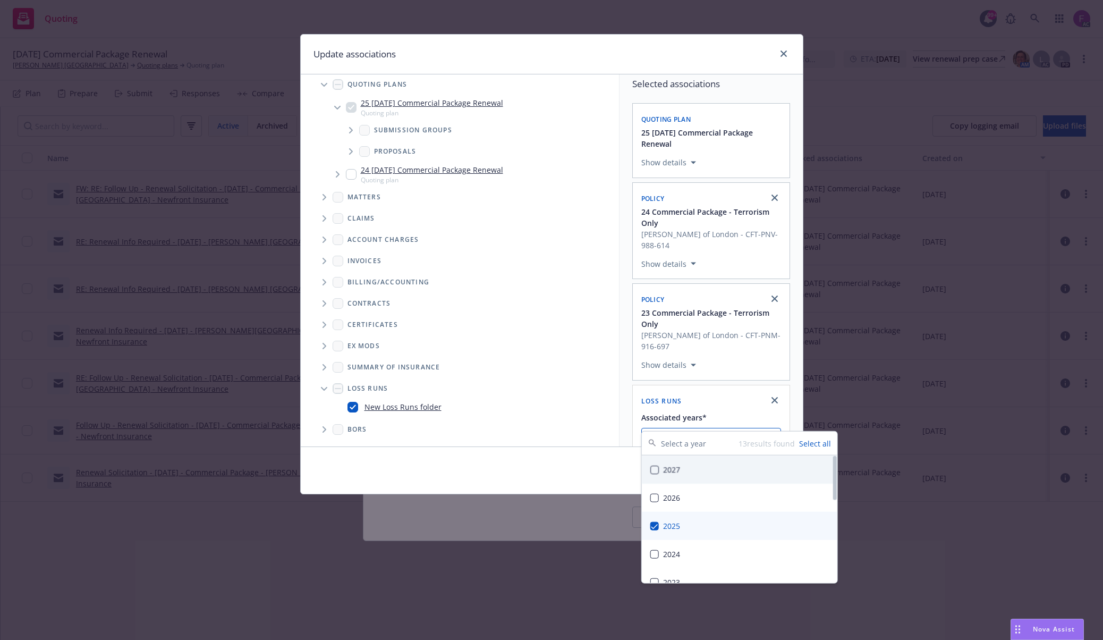
click at [631, 268] on div "Selected associations Quoting plan 25 11/02/25 Commercial Package Renewal Show …" at bounding box center [710, 267] width 183 height 397
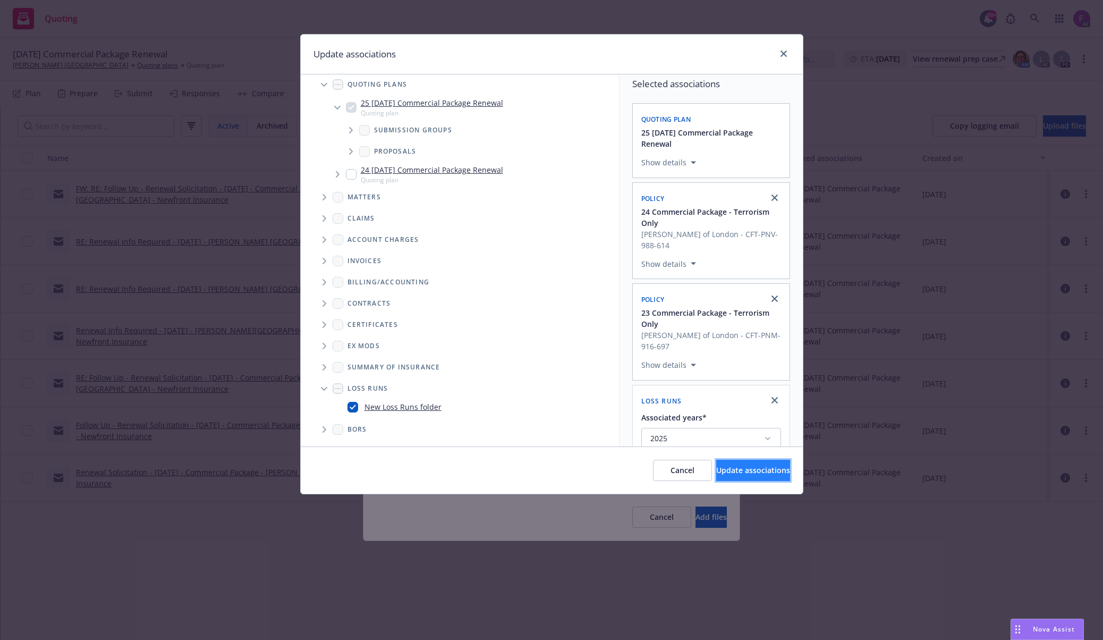
click at [735, 462] on button "Update associations" at bounding box center [753, 470] width 74 height 21
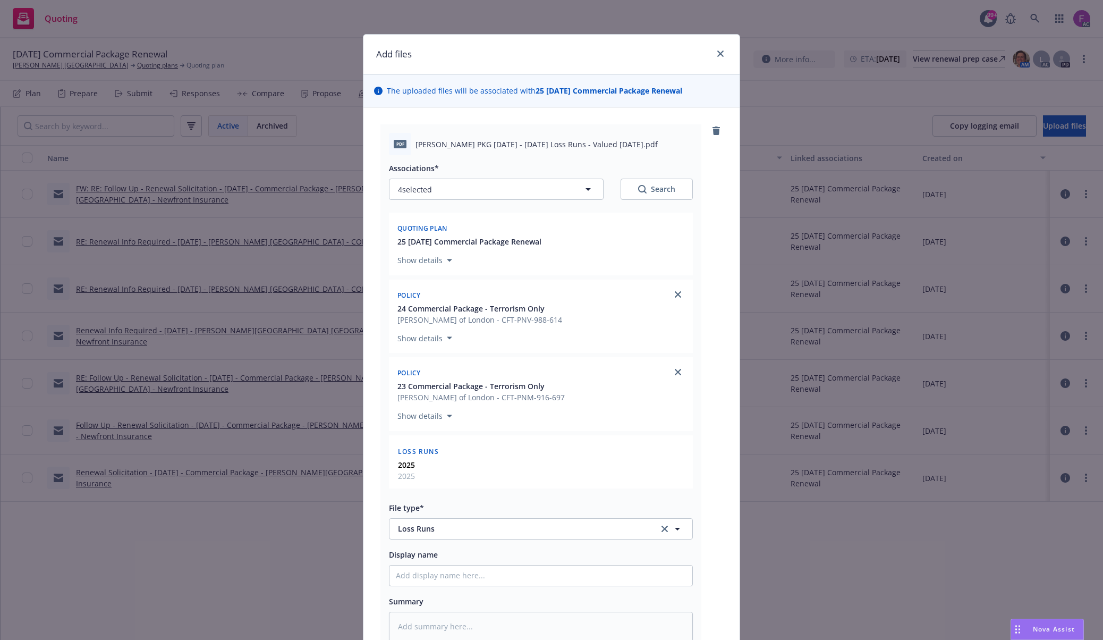
scroll to position [151, 0]
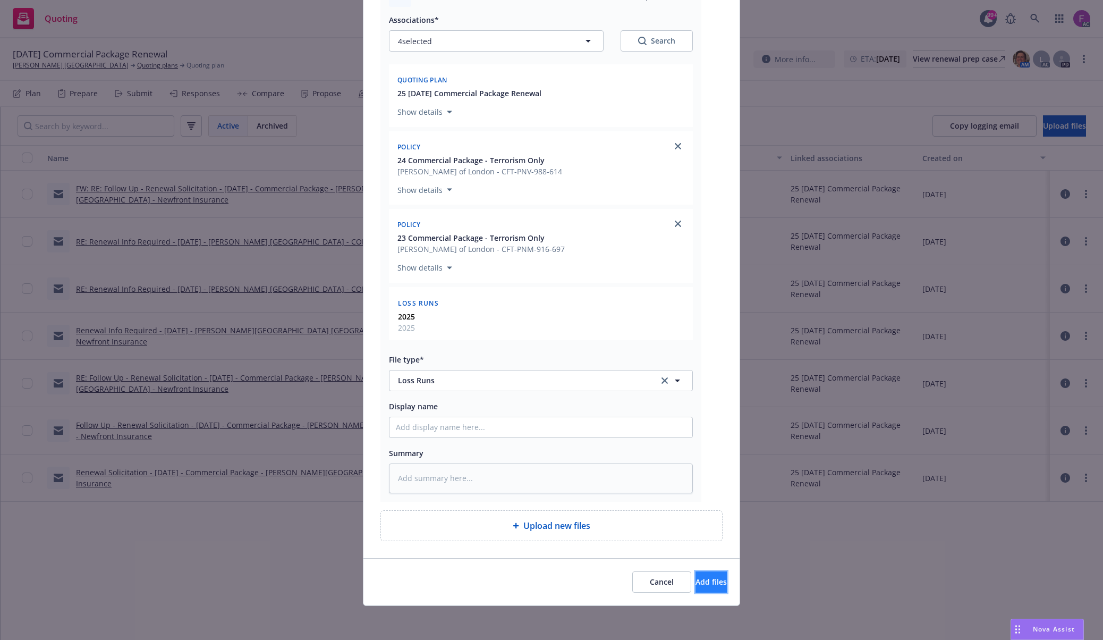
click at [695, 578] on span "Add files" at bounding box center [710, 581] width 31 height 10
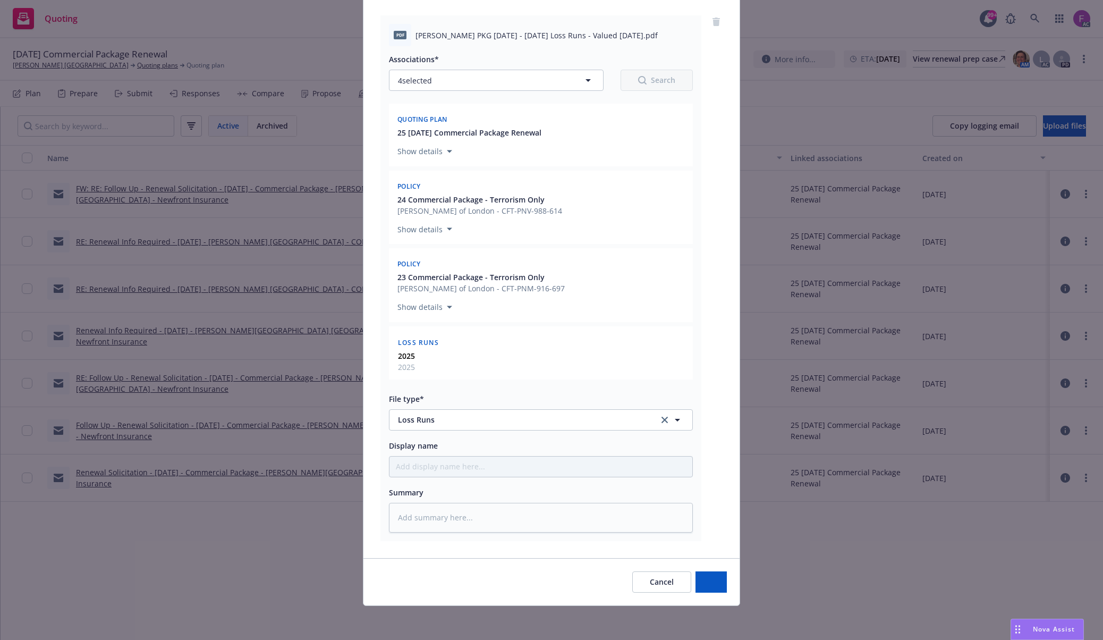
scroll to position [111, 0]
type textarea "x"
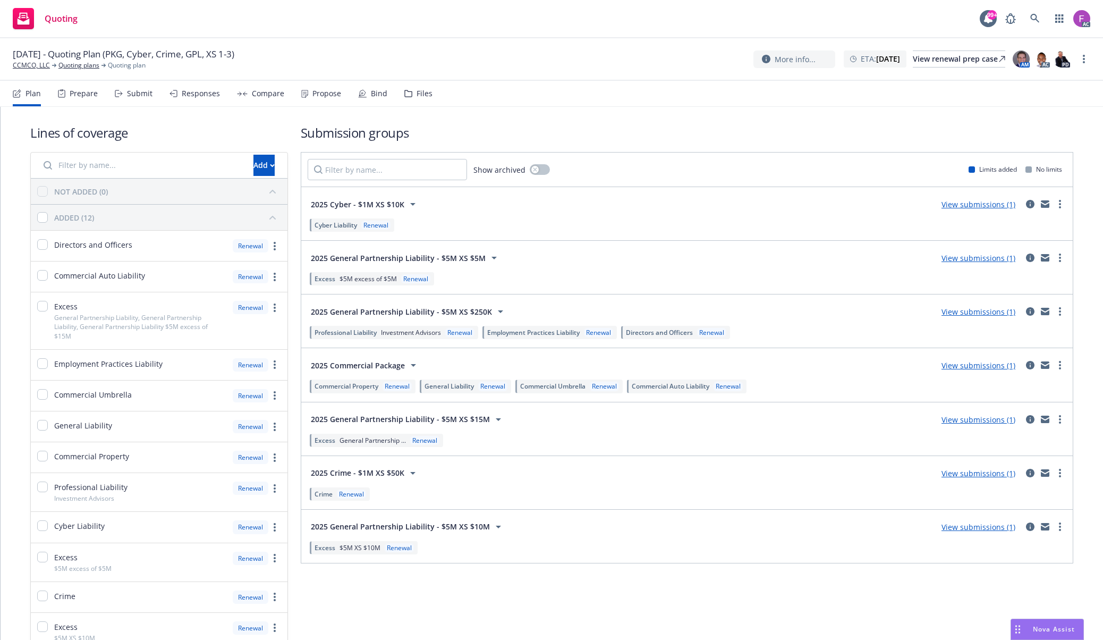
click at [425, 90] on div "Files" at bounding box center [425, 93] width 16 height 9
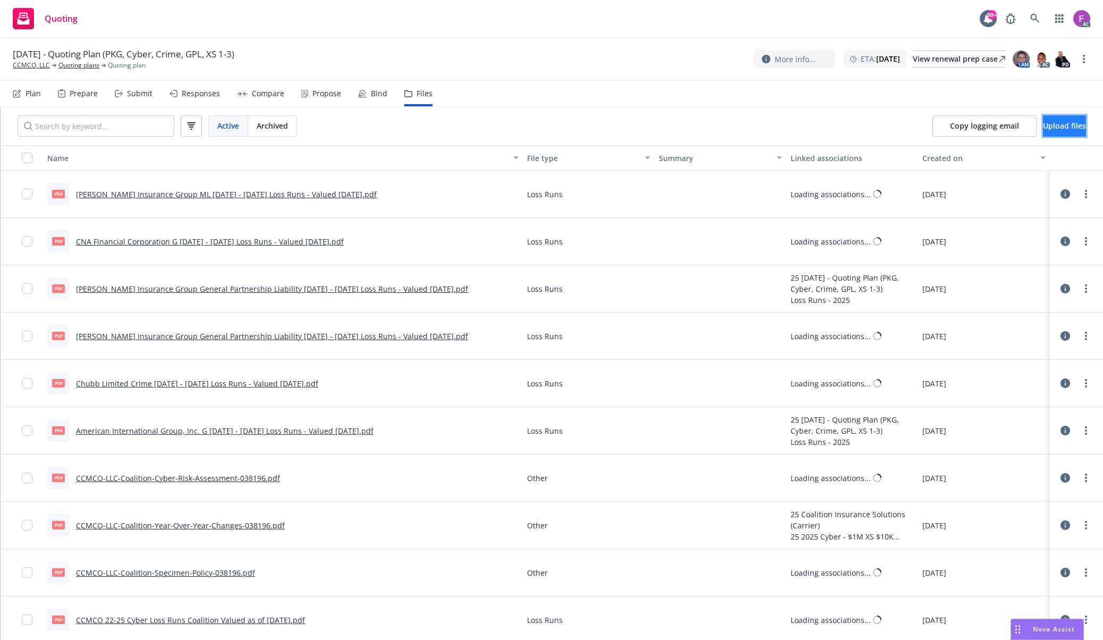
click at [1058, 122] on span "Upload files" at bounding box center [1064, 126] width 43 height 10
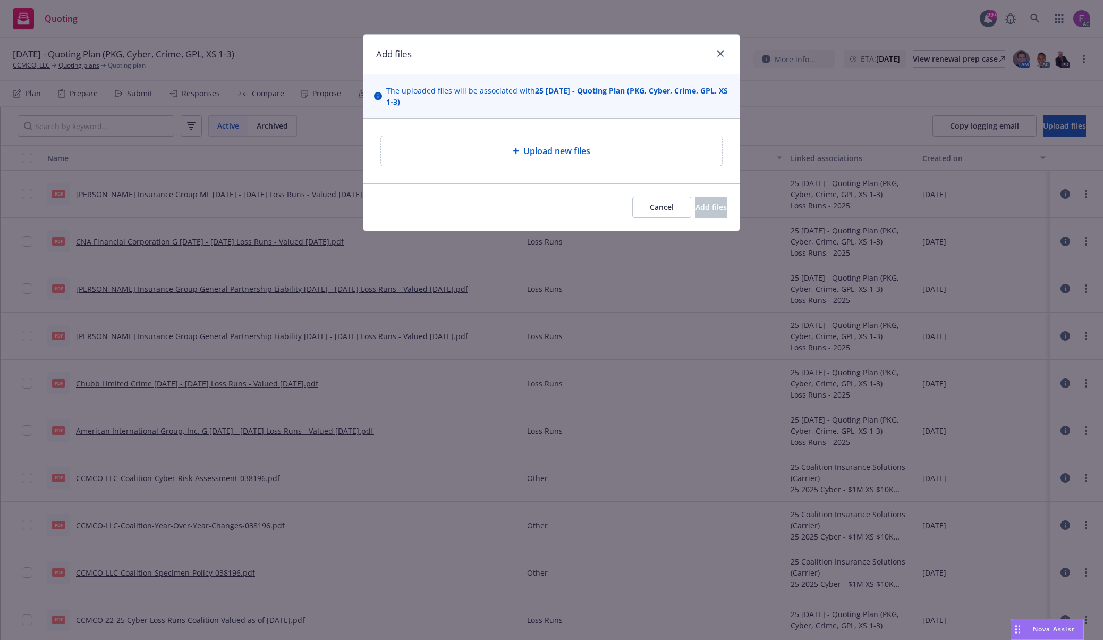
click at [548, 164] on div "Upload new files" at bounding box center [551, 151] width 341 height 30
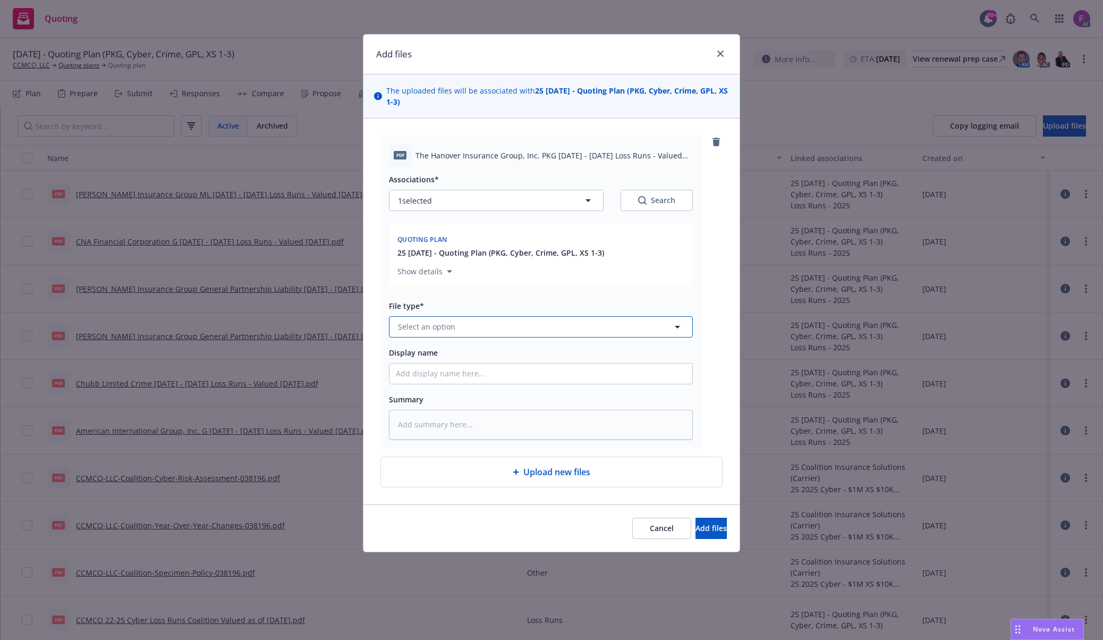
click at [479, 332] on button "Select an option" at bounding box center [541, 326] width 304 height 21
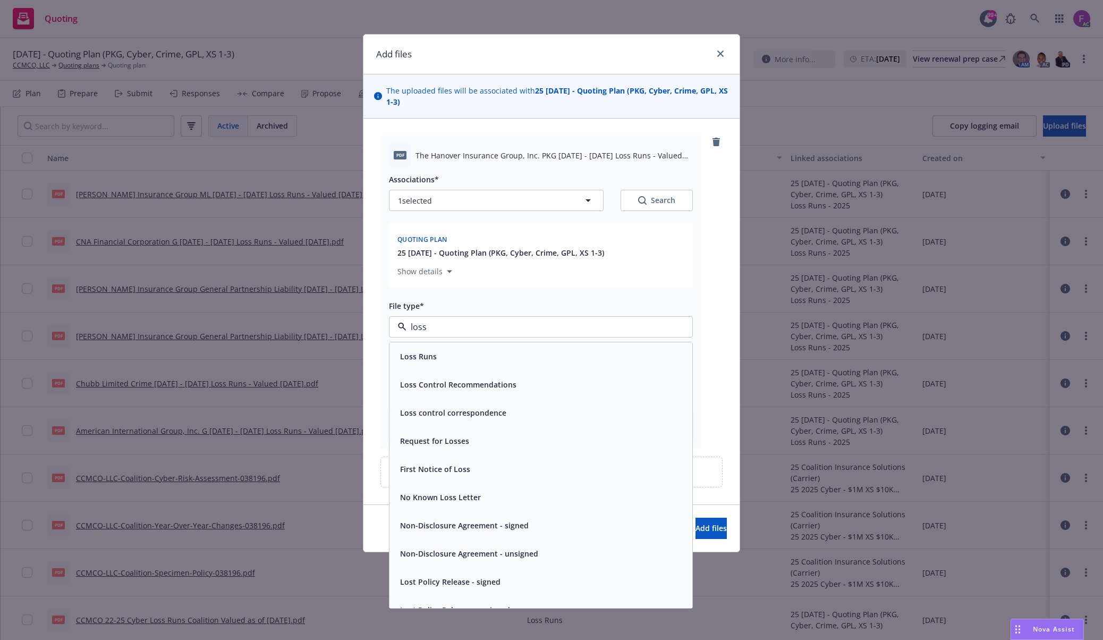
paste input "Loss Run"
type input "Loss Run"
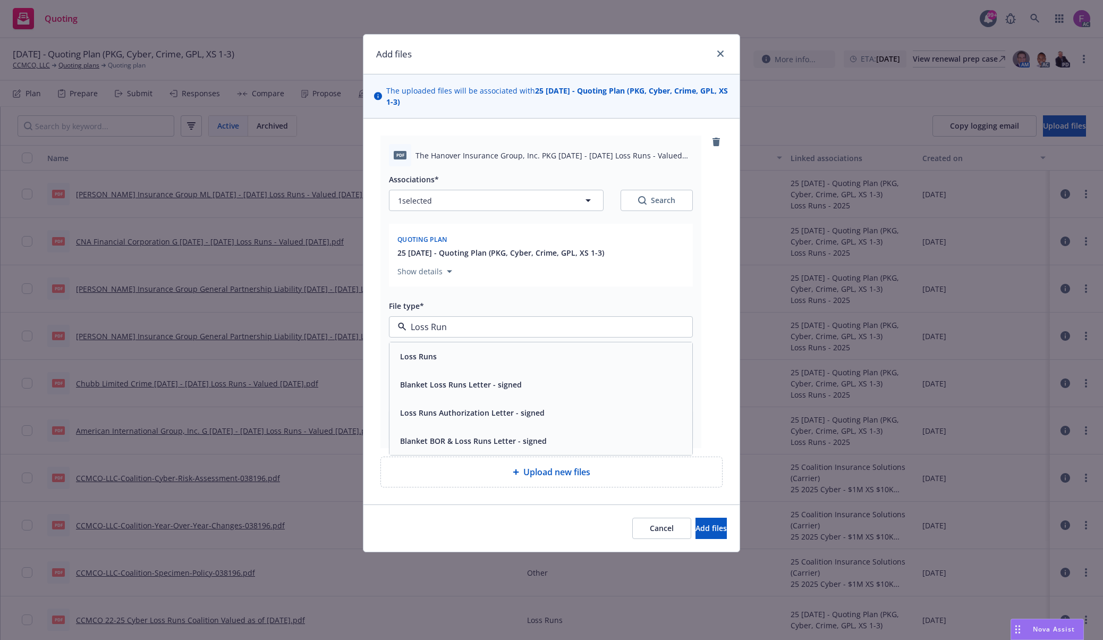
click at [488, 368] on div "Loss Runs" at bounding box center [540, 356] width 303 height 28
click at [445, 199] on button "1 selected" at bounding box center [496, 200] width 215 height 21
type textarea "x"
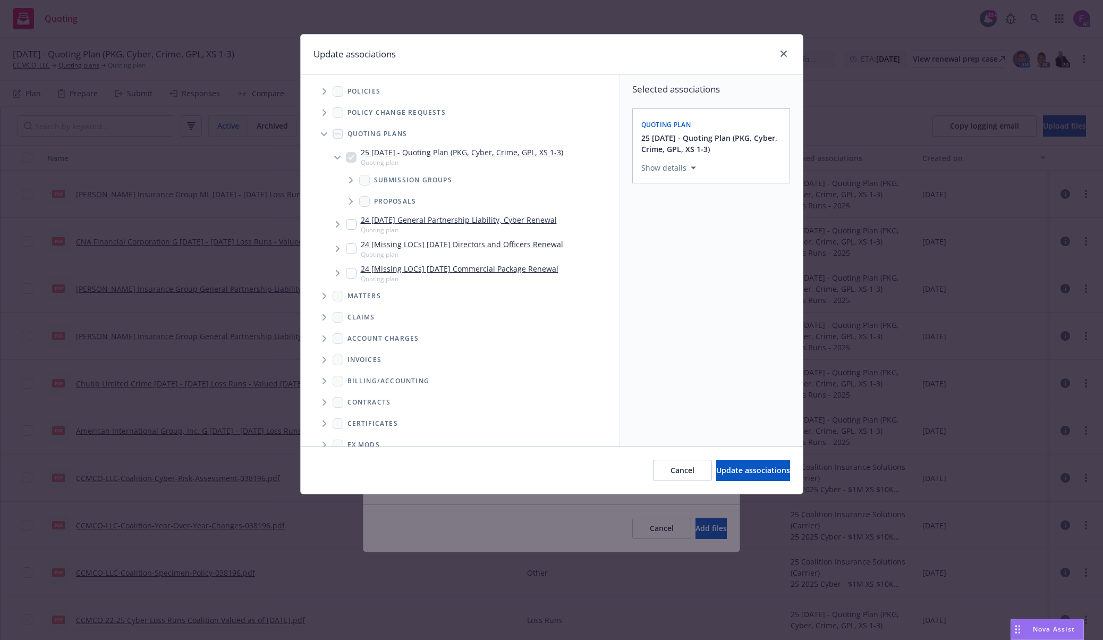
scroll to position [79, 0]
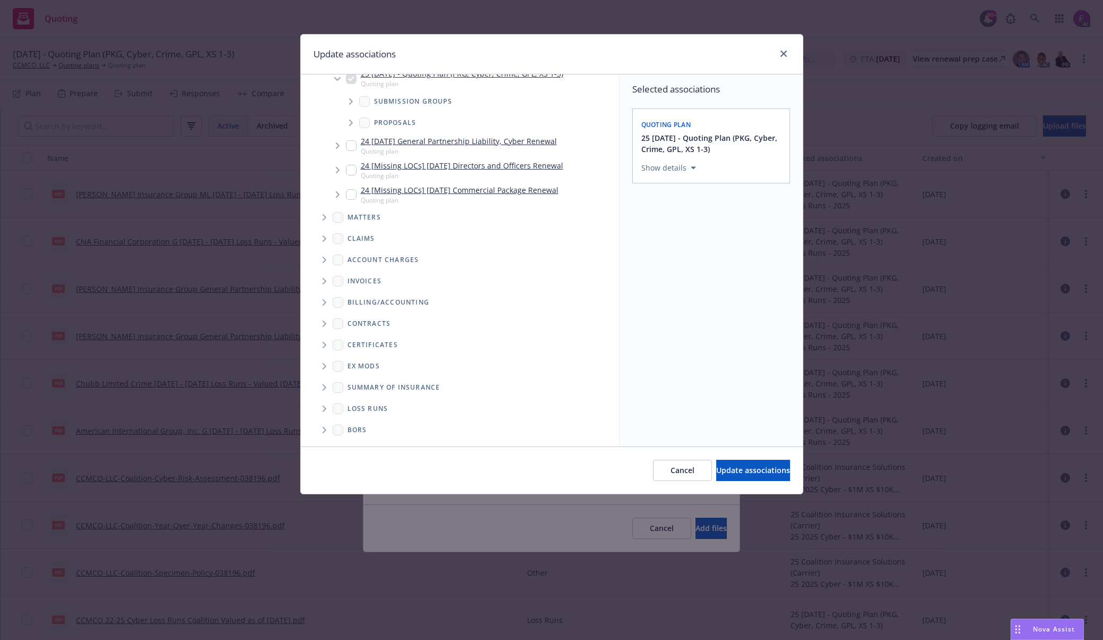
click at [325, 406] on icon "Folder Tree Example" at bounding box center [324, 408] width 4 height 6
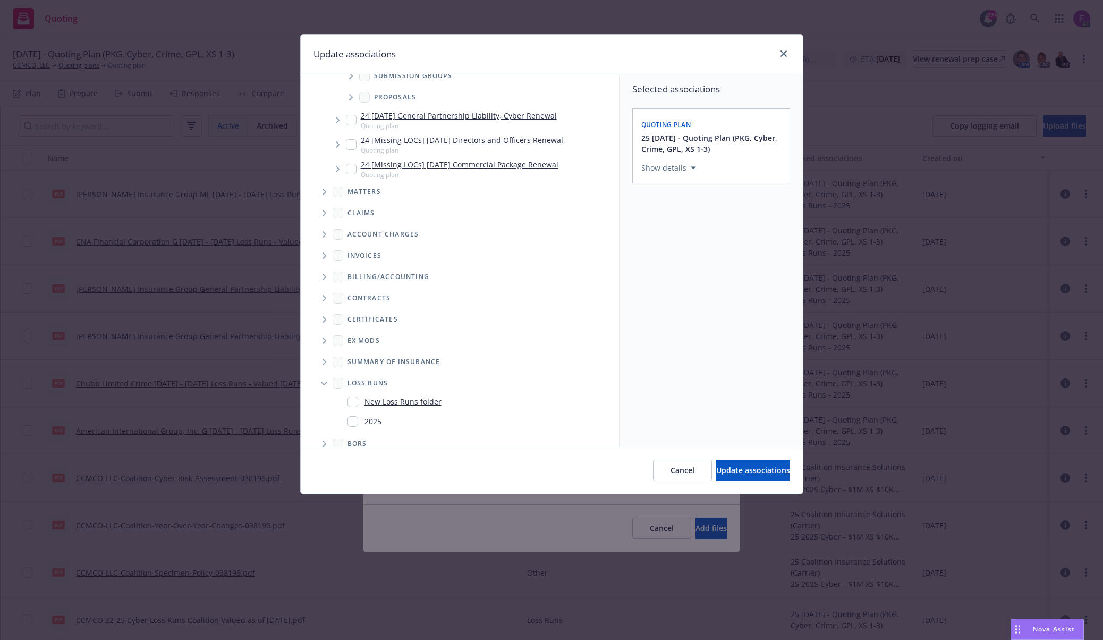
scroll to position [118, 0]
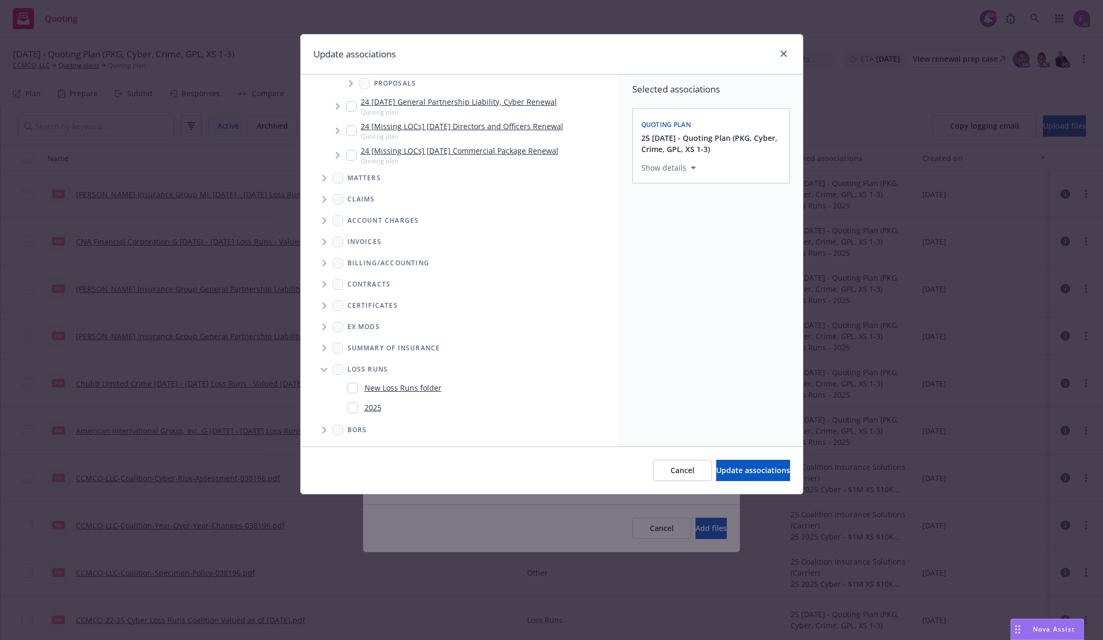
click at [351, 409] on input "Folder Tree Example" at bounding box center [352, 407] width 11 height 11
checkbox input "true"
click at [694, 363] on div "Selected associations Quoting plan 25 11/22/25 - Quoting Plan (PKG, Cyber, Crim…" at bounding box center [710, 260] width 183 height 372
click at [719, 472] on span "Update associations" at bounding box center [753, 470] width 74 height 10
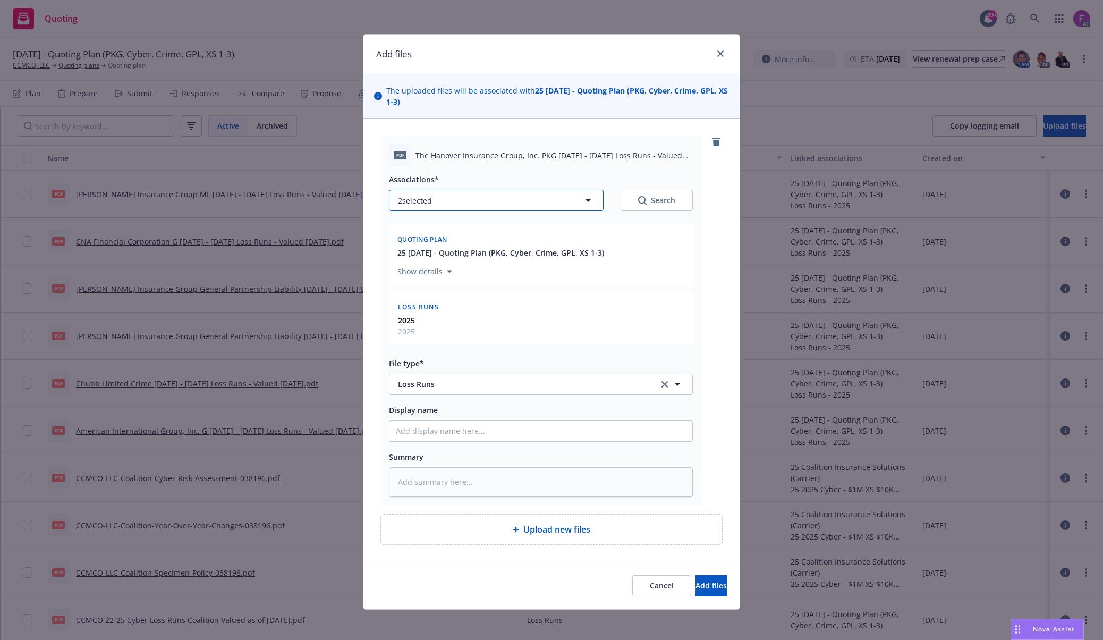
click at [462, 202] on button "2 selected" at bounding box center [496, 200] width 215 height 21
type textarea "x"
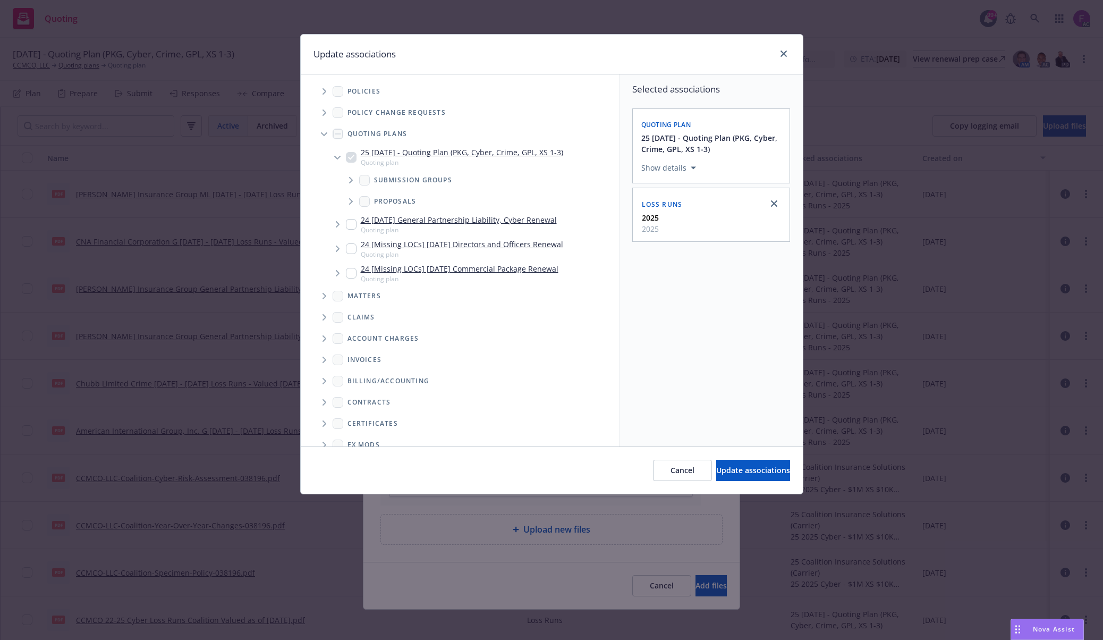
click at [322, 94] on span "Tree Example" at bounding box center [324, 91] width 17 height 17
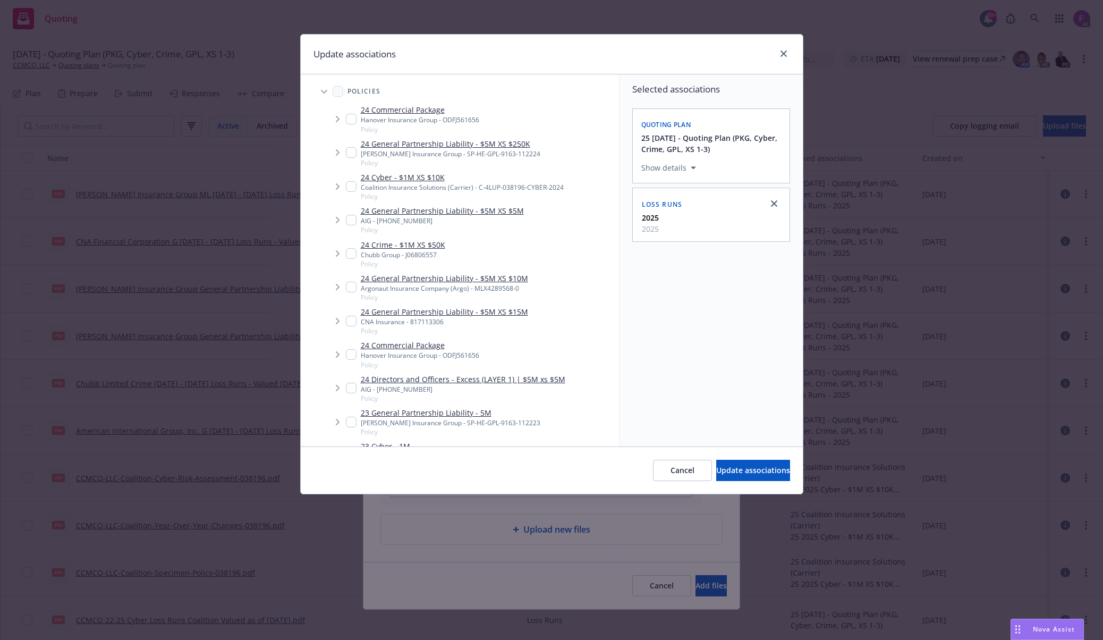
click at [487, 52] on div "Update associations" at bounding box center [552, 55] width 502 height 40
click at [352, 120] on input "Tree Example" at bounding box center [351, 119] width 11 height 11
checkbox input "true"
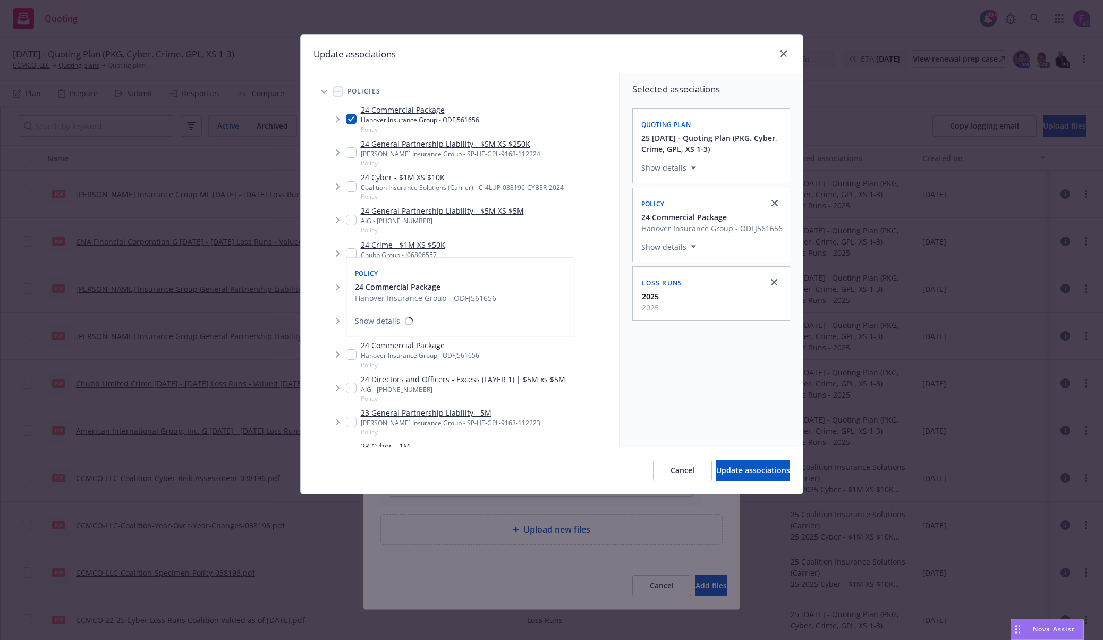
click at [350, 353] on input "Tree Example" at bounding box center [351, 354] width 11 height 11
checkbox input "true"
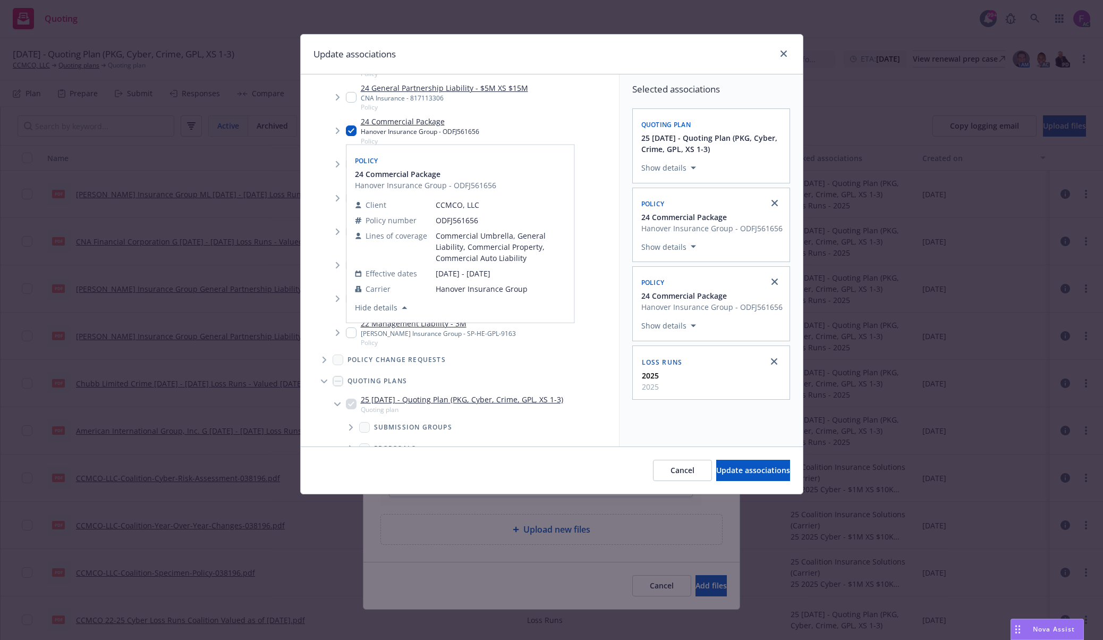
scroll to position [283, 0]
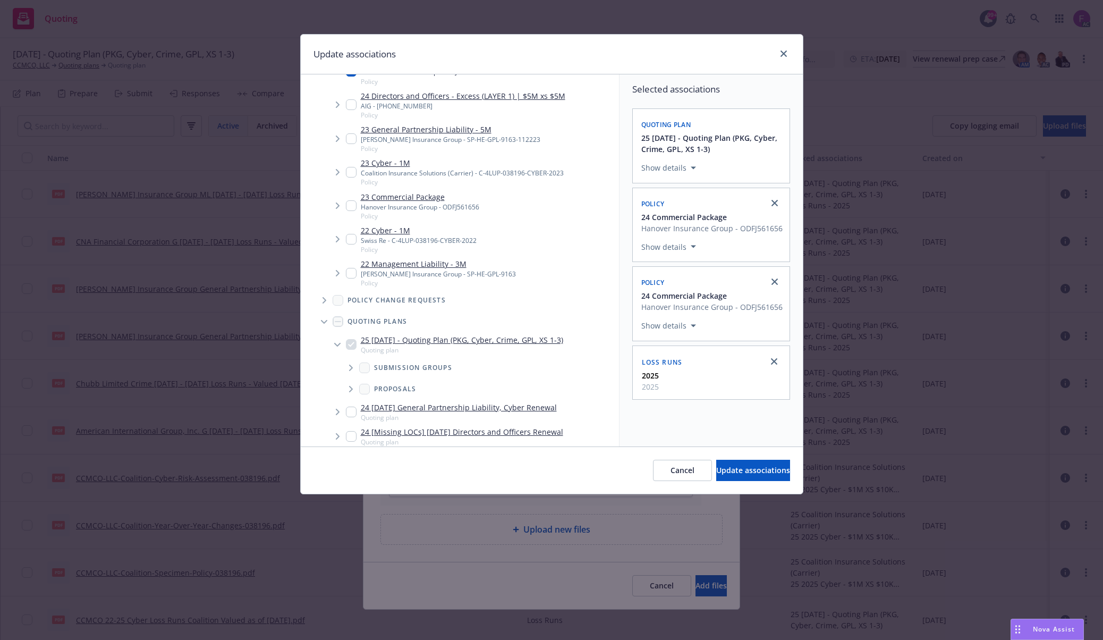
click at [350, 209] on input "Tree Example" at bounding box center [351, 205] width 11 height 11
checkbox input "true"
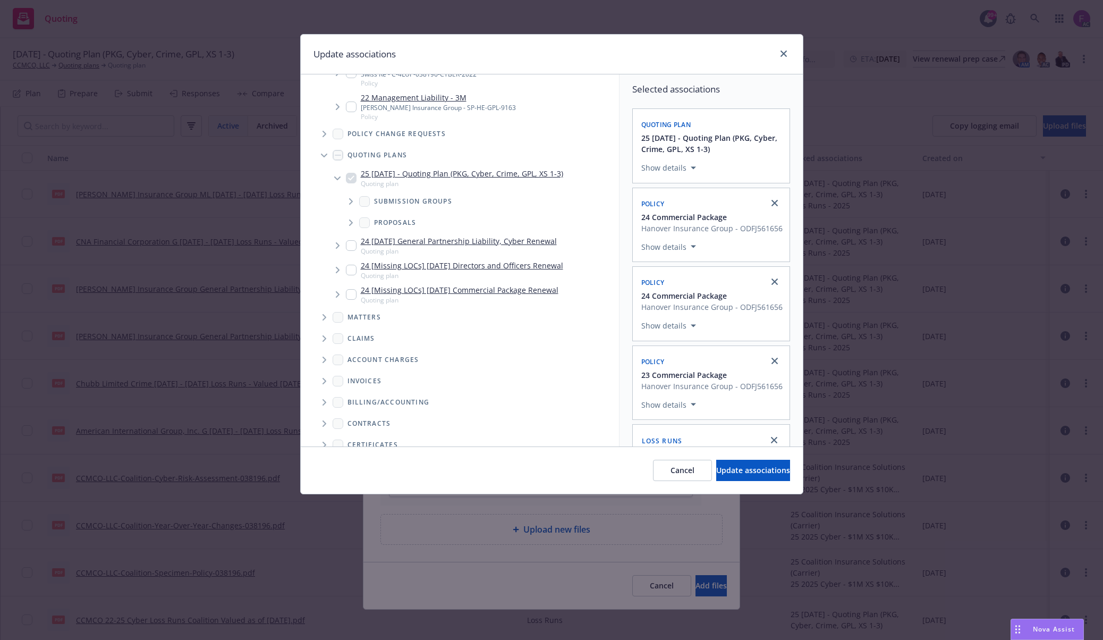
scroll to position [589, 0]
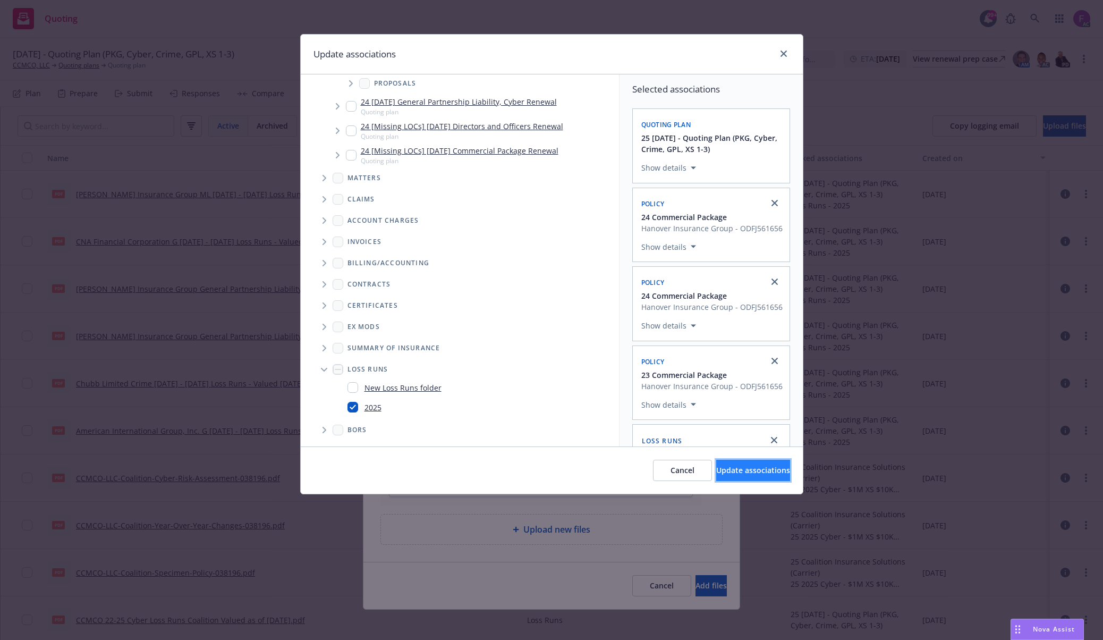
click at [716, 473] on span "Update associations" at bounding box center [753, 470] width 74 height 10
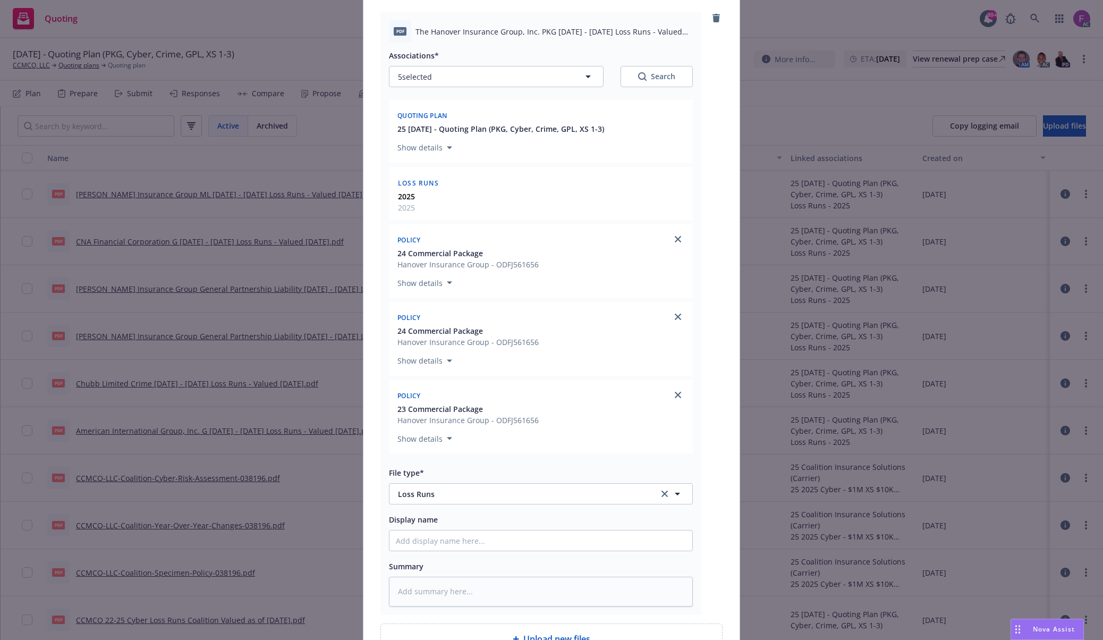
scroll to position [240, 0]
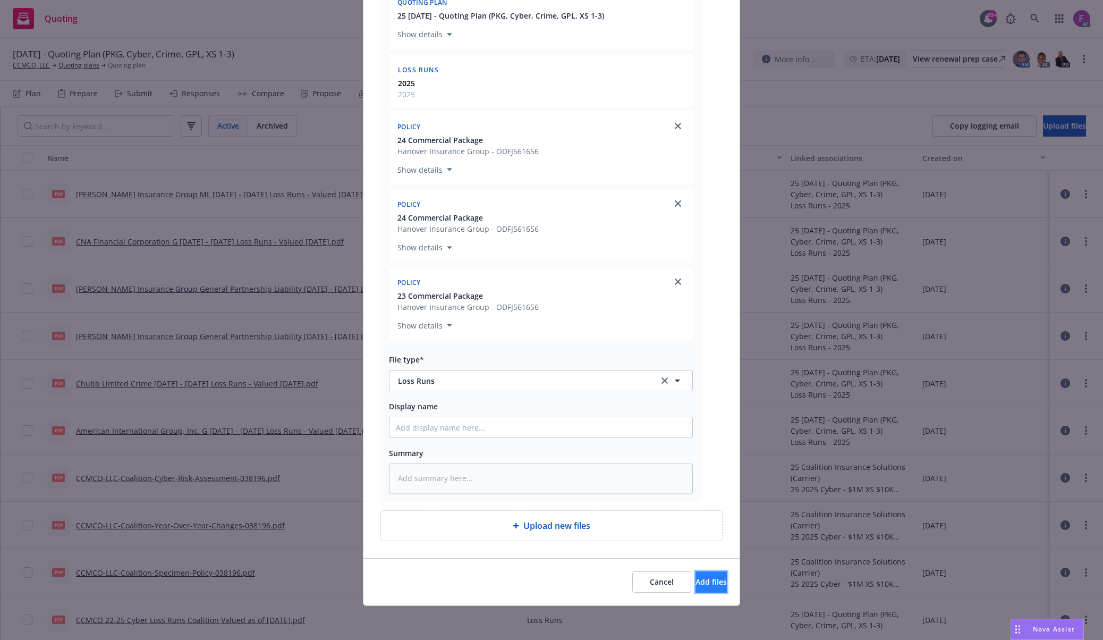
click at [700, 584] on span "Add files" at bounding box center [710, 581] width 31 height 10
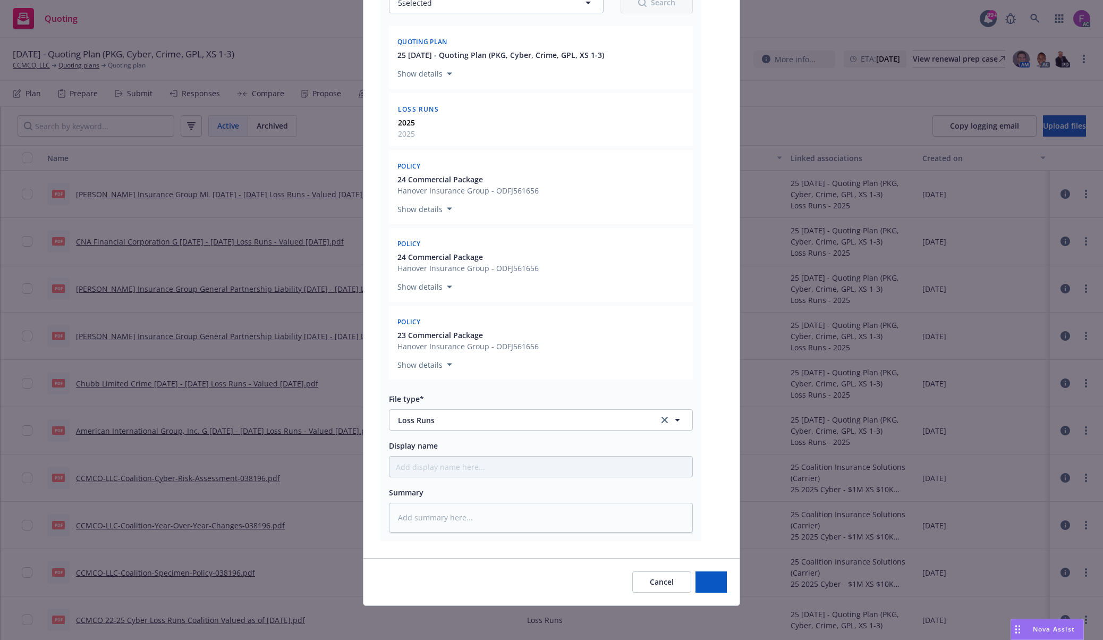
type textarea "x"
